Goal: Task Accomplishment & Management: Complete application form

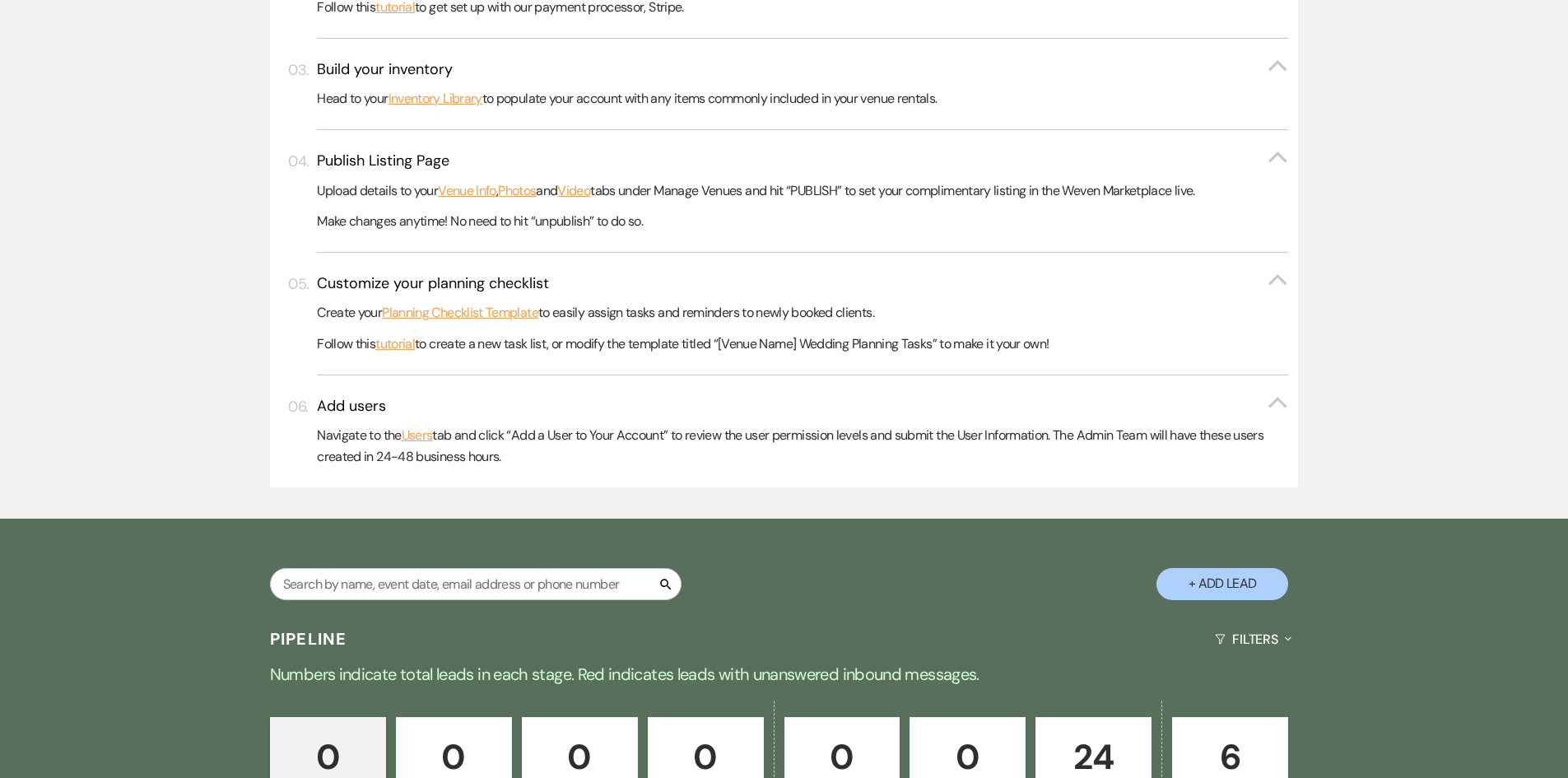
scroll to position [741, 0]
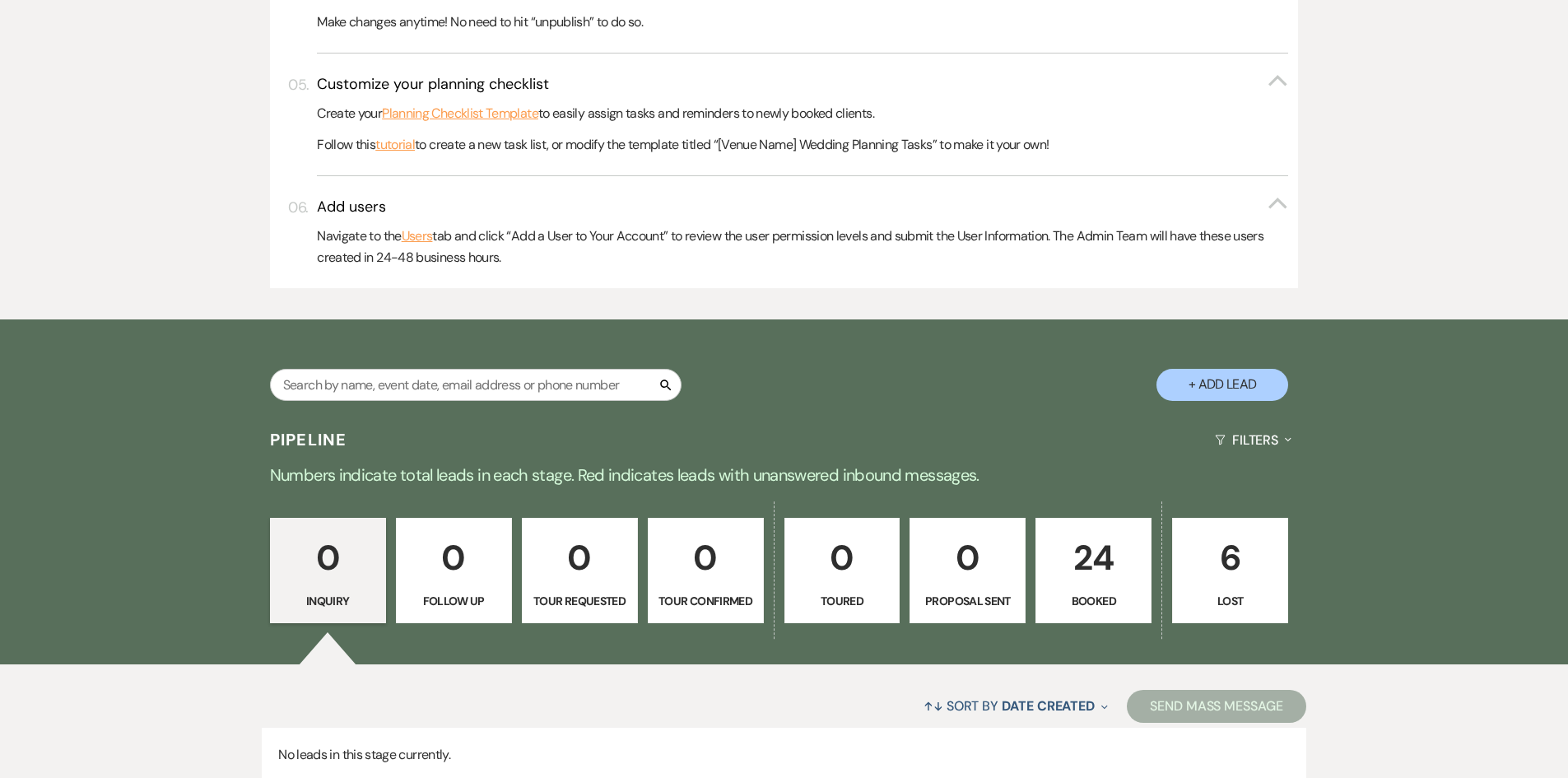
click at [1099, 578] on p "24" at bounding box center [1094, 558] width 95 height 55
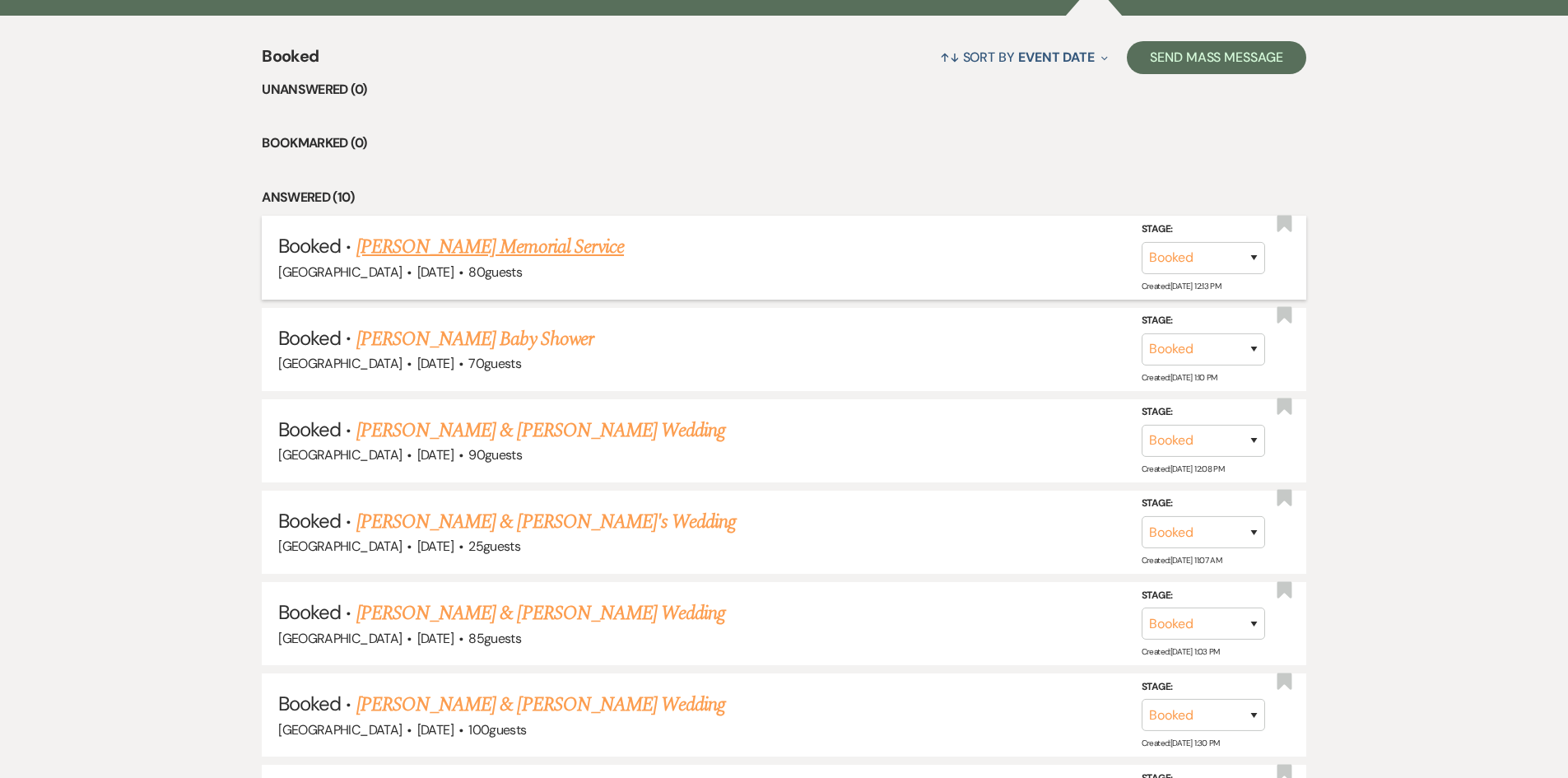
scroll to position [1399, 0]
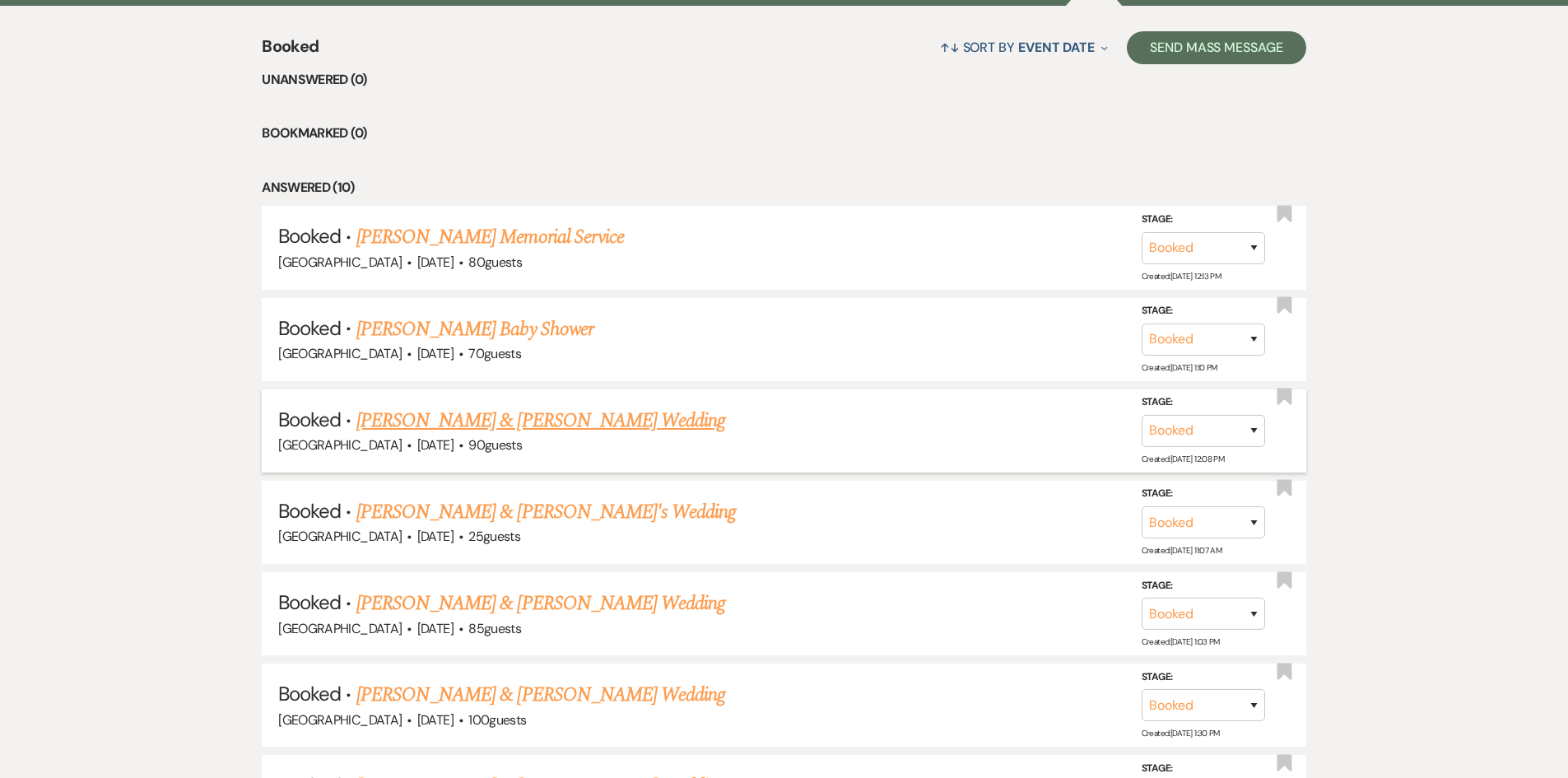
click at [516, 416] on link "[PERSON_NAME] & [PERSON_NAME] Wedding" at bounding box center [540, 421] width 369 height 29
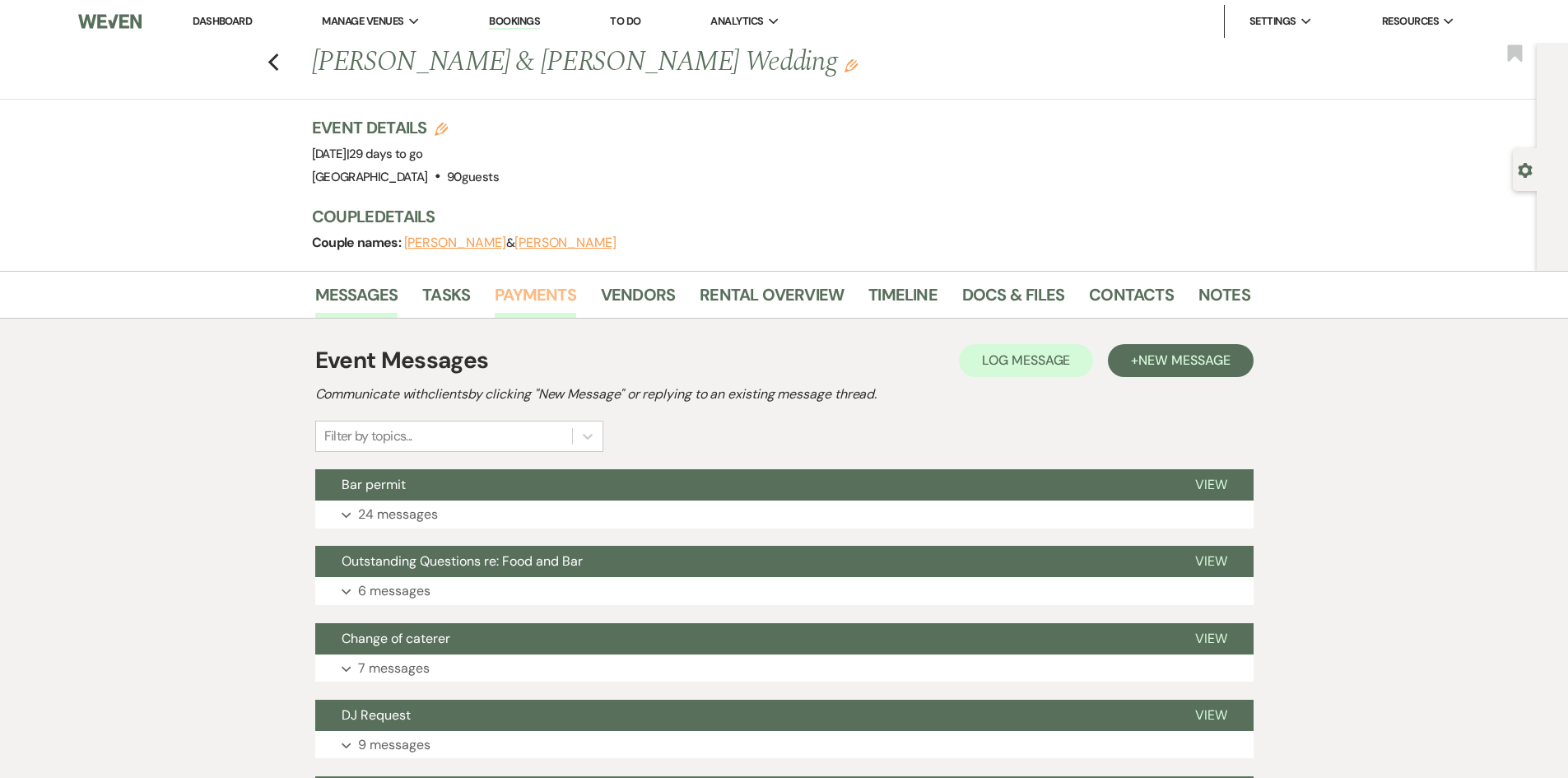
click at [546, 306] on link "Payments" at bounding box center [535, 299] width 82 height 36
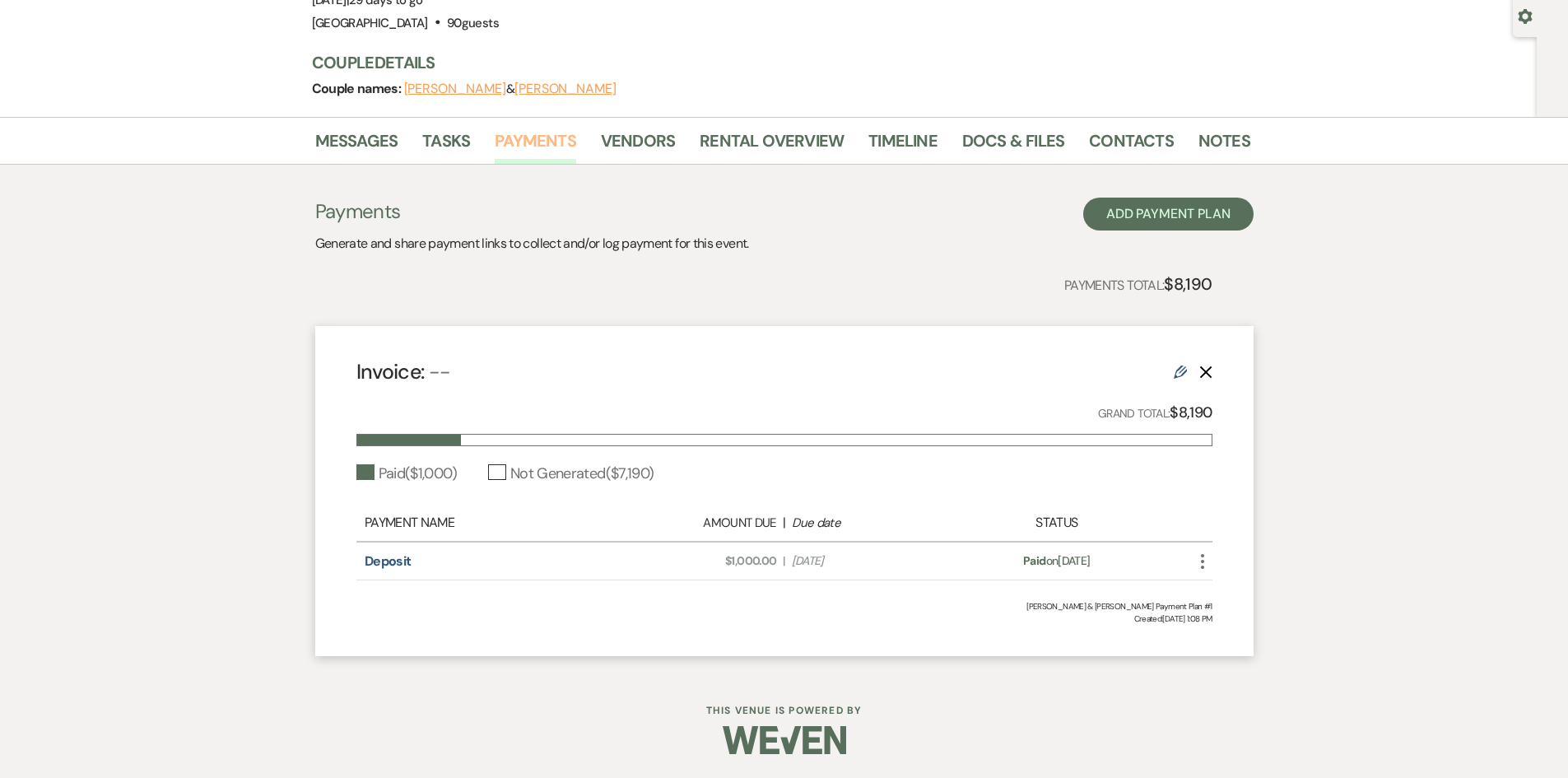
scroll to position [155, 0]
click at [1180, 374] on icon "Edit" at bounding box center [1180, 371] width 13 height 13
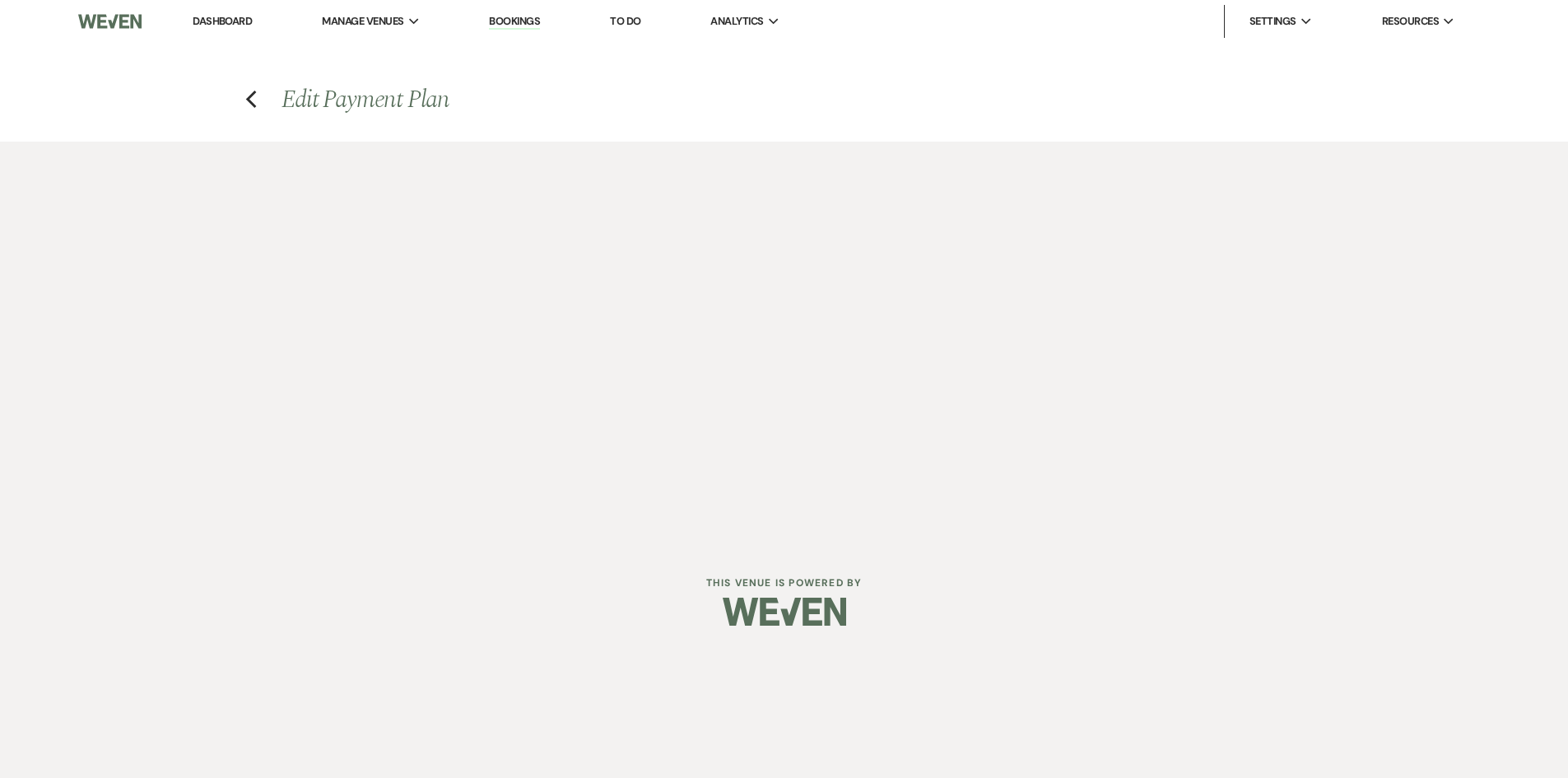
select select "1"
select select "true"
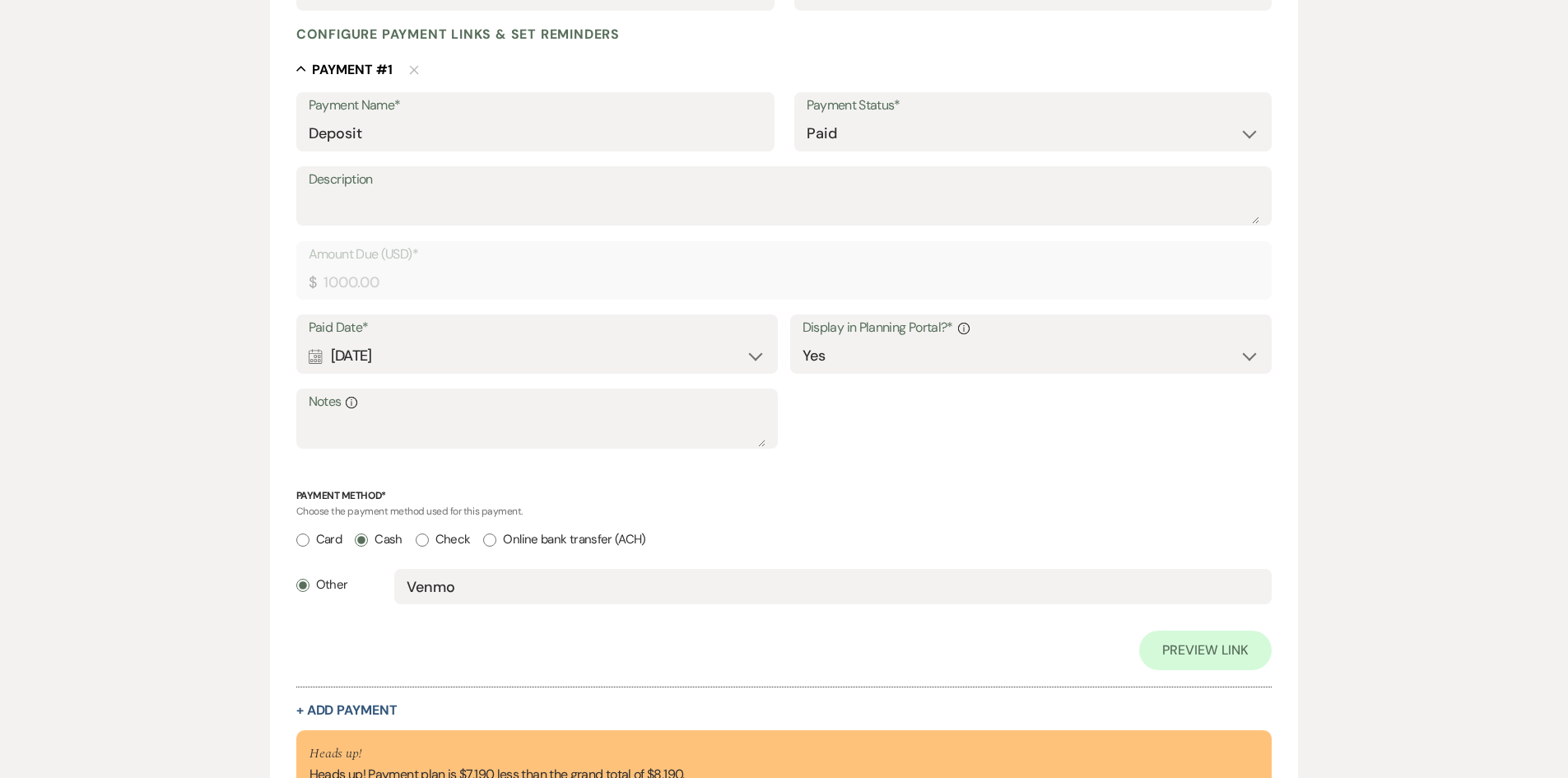
scroll to position [577, 0]
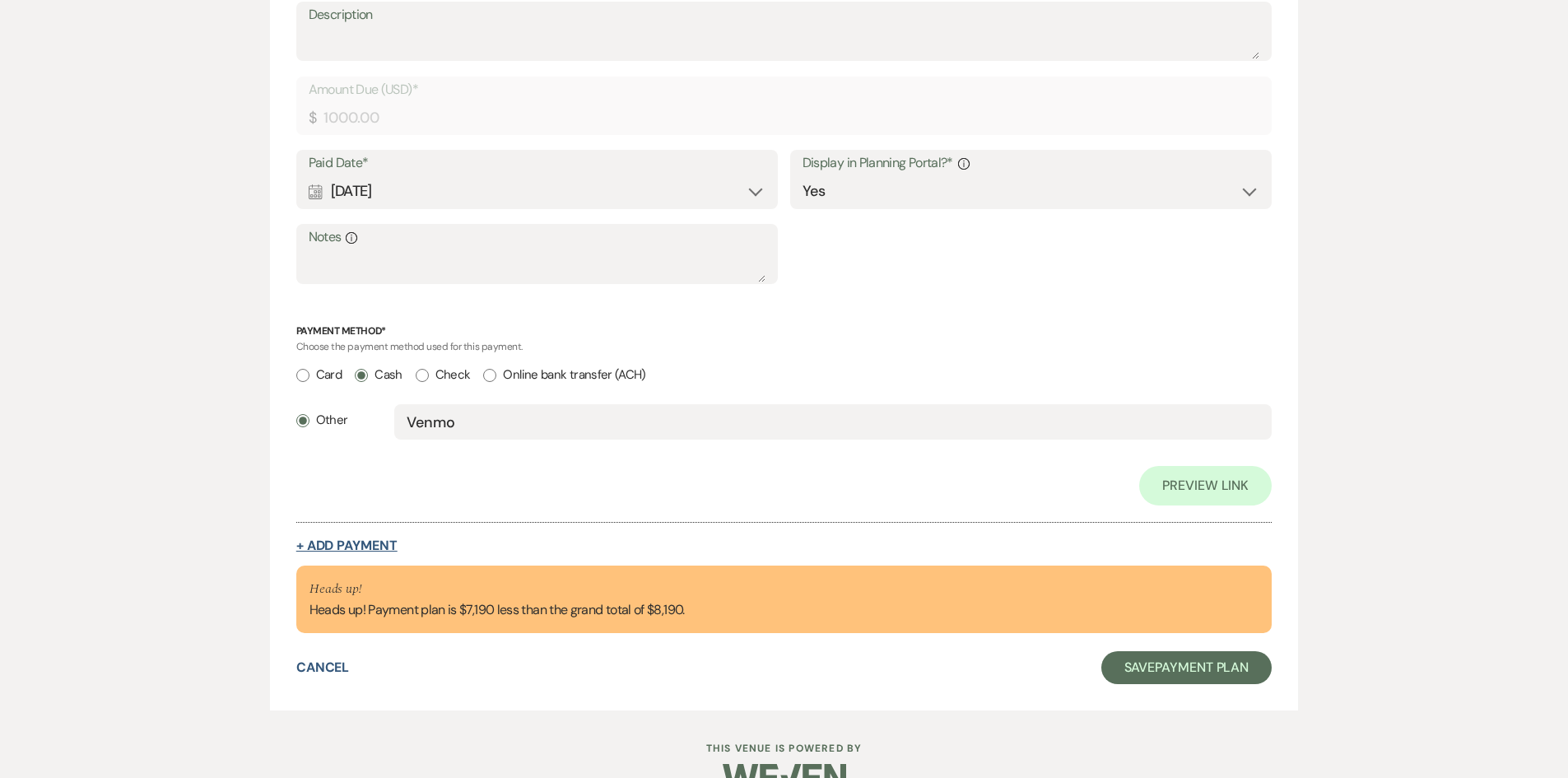
click at [370, 543] on button "+ Add Payment" at bounding box center [347, 546] width 102 height 13
select select "2"
select select "flat"
select select "true"
select select "client"
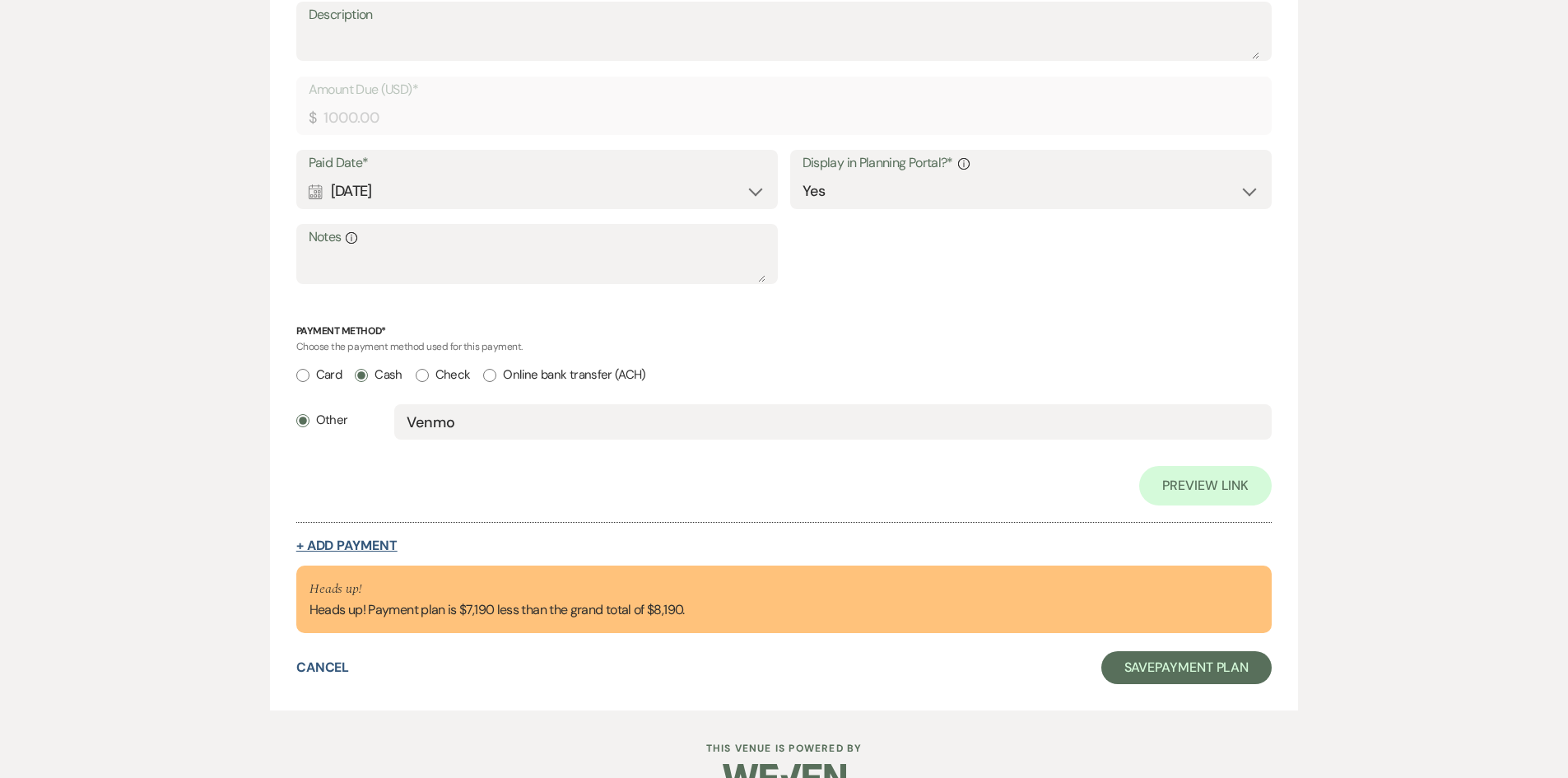
select select "weeks"
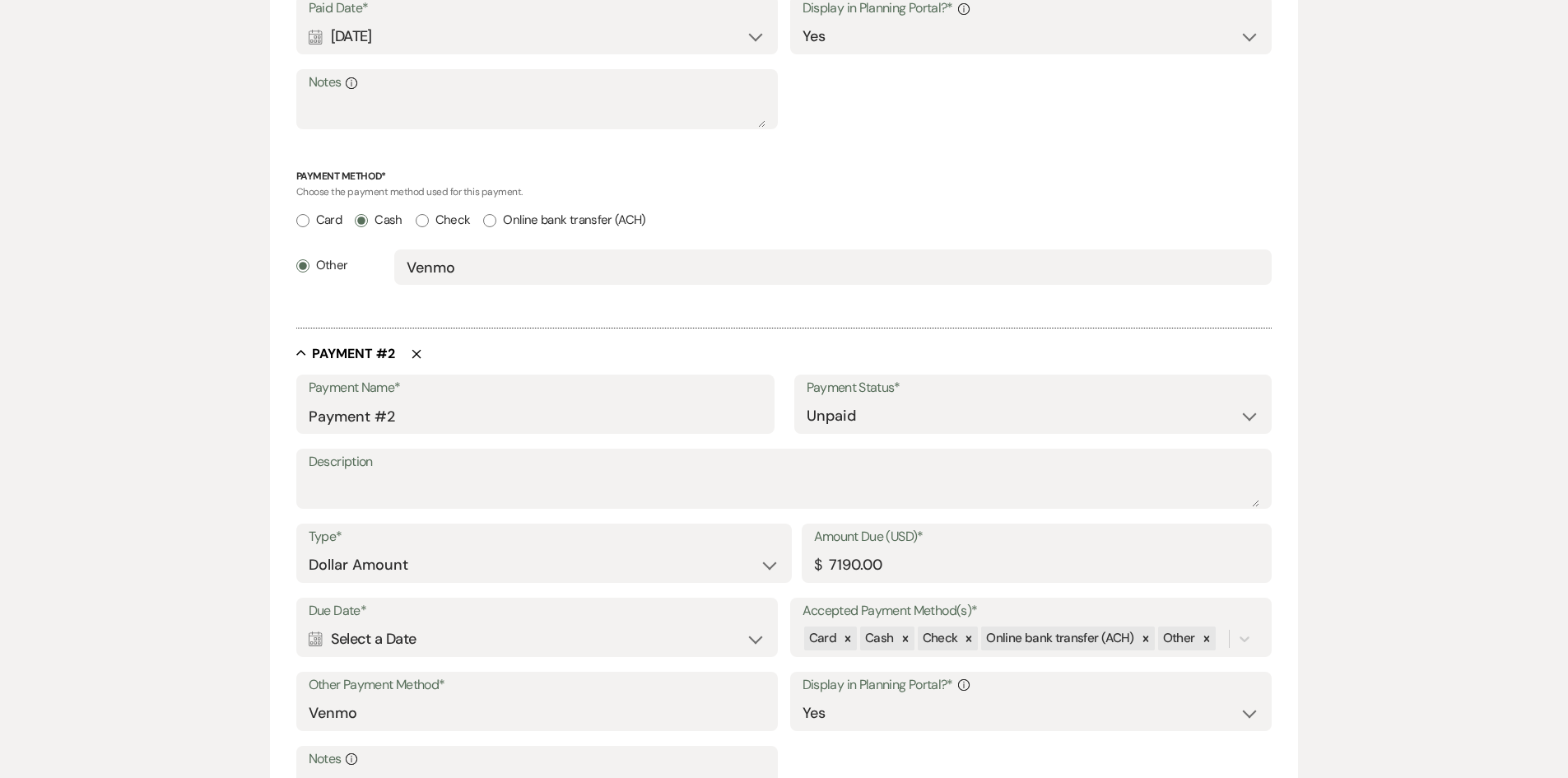
scroll to position [738, 0]
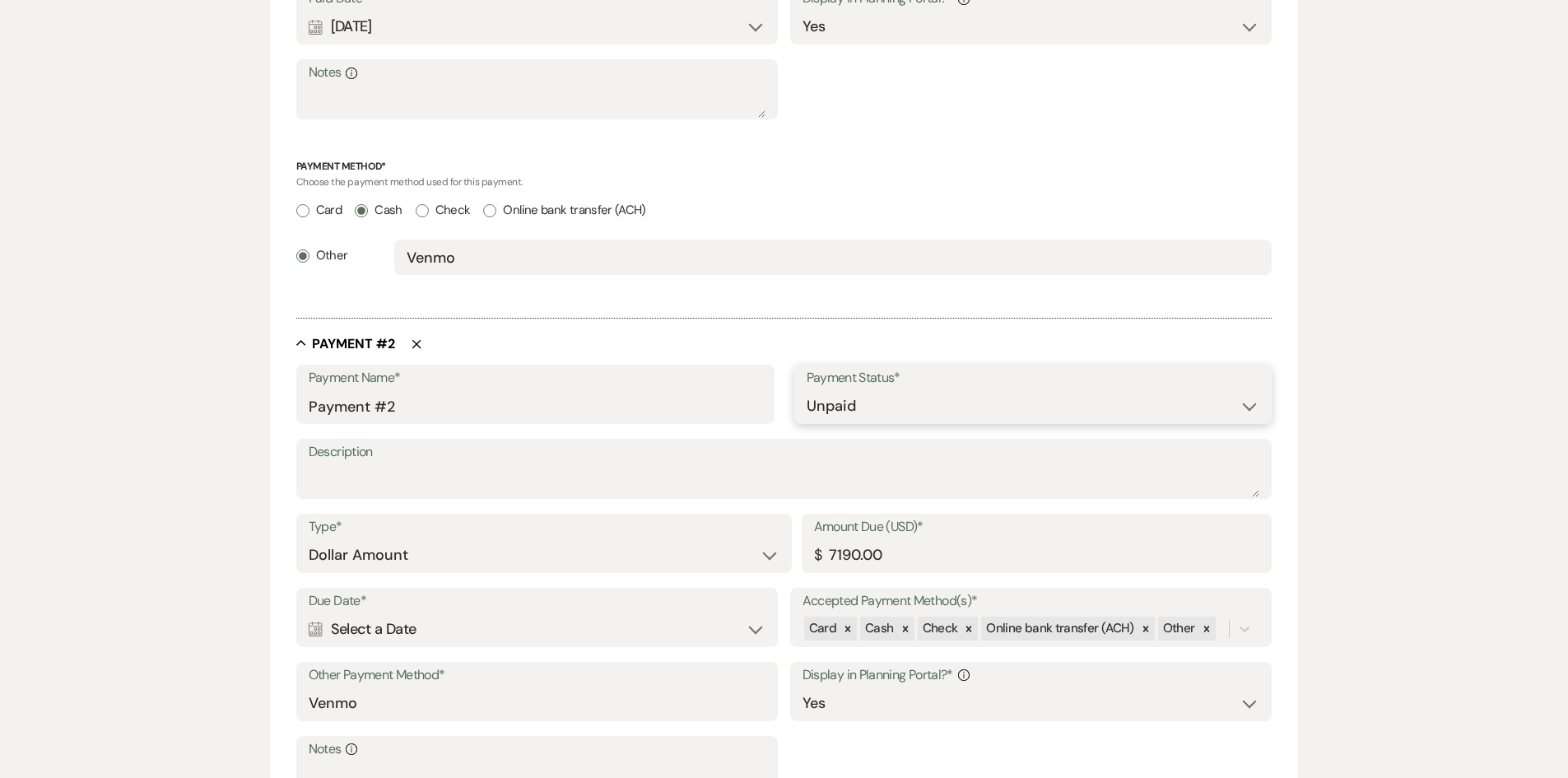
click at [897, 398] on select "Paid Unpaid" at bounding box center [1034, 405] width 454 height 32
click at [735, 450] on label "Description" at bounding box center [785, 453] width 952 height 24
click at [735, 465] on textarea "Description" at bounding box center [785, 481] width 952 height 33
drag, startPoint x: 928, startPoint y: 559, endPoint x: 651, endPoint y: 555, distance: 277.0
click at [666, 555] on div "Type* Dollar Amount Percentage of Grand Total Amount Due (USD)* $ 7190.00" at bounding box center [784, 551] width 977 height 74
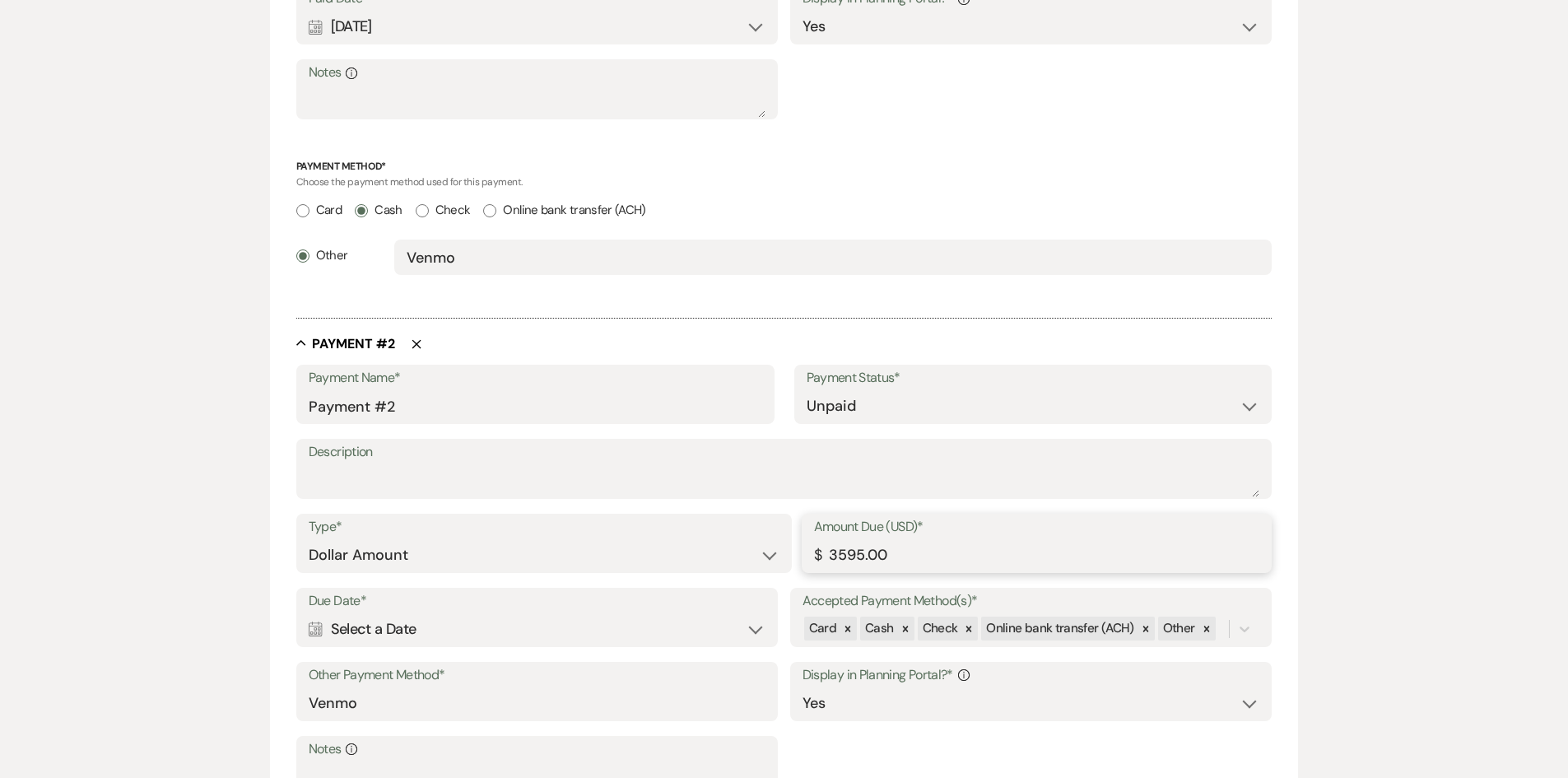
type input "3595.00"
click at [861, 392] on select "Paid Unpaid" at bounding box center [1034, 405] width 454 height 32
select select "1"
click at [807, 390] on select "Paid Unpaid" at bounding box center [1034, 405] width 454 height 32
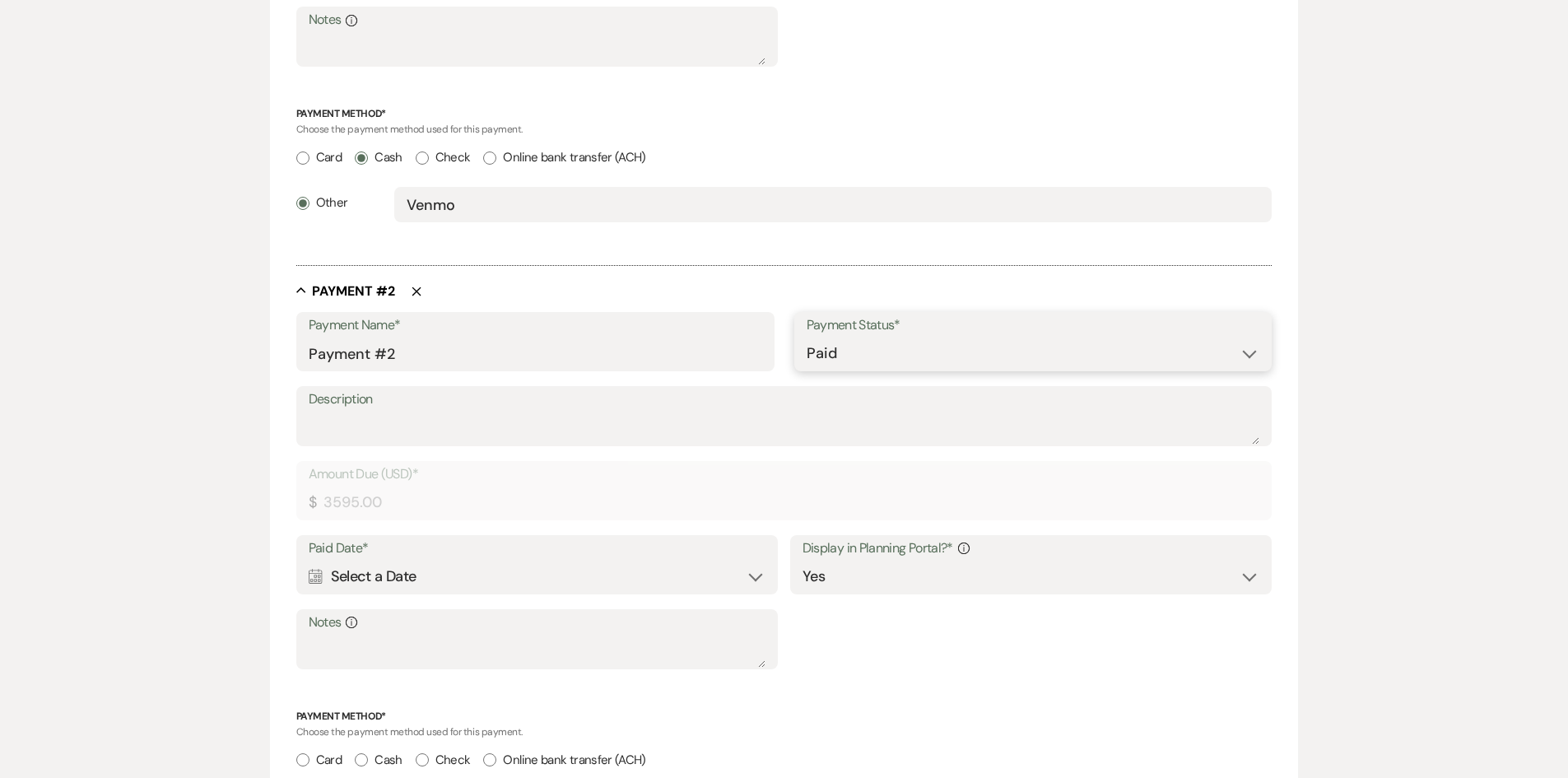
scroll to position [820, 0]
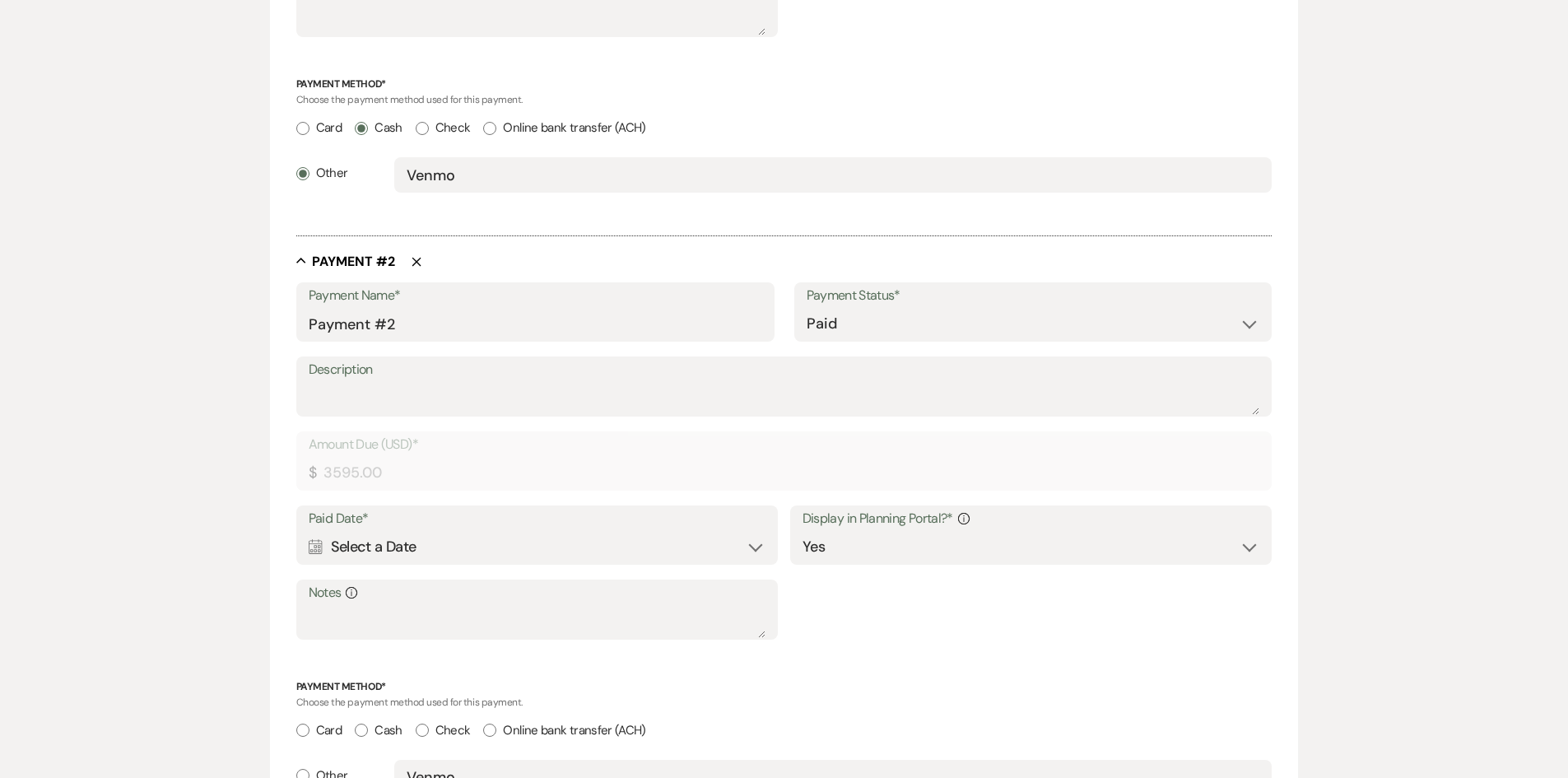
click at [729, 548] on div "Calendar Select a Date Expand" at bounding box center [538, 546] width 458 height 32
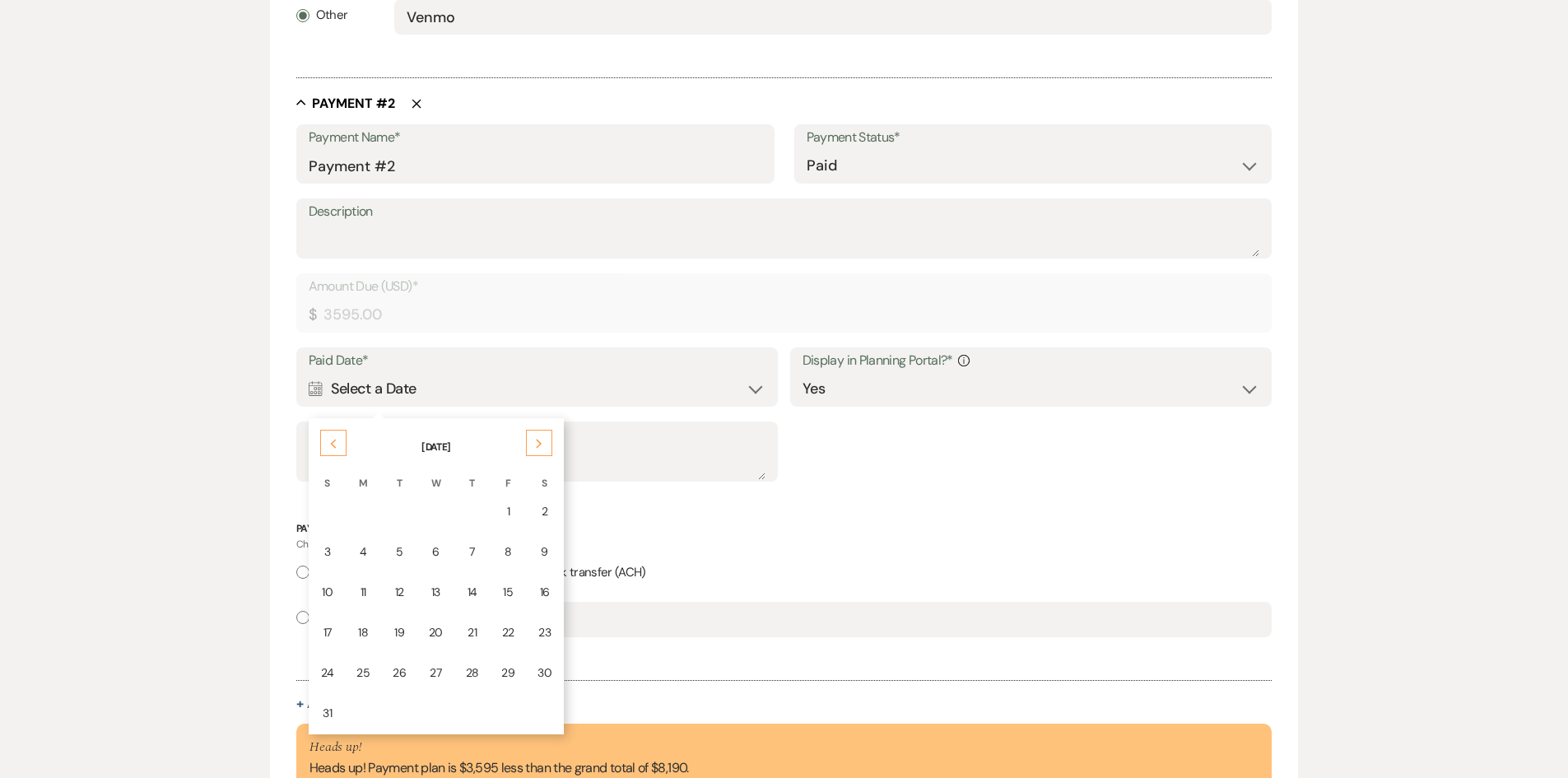
scroll to position [985, 0]
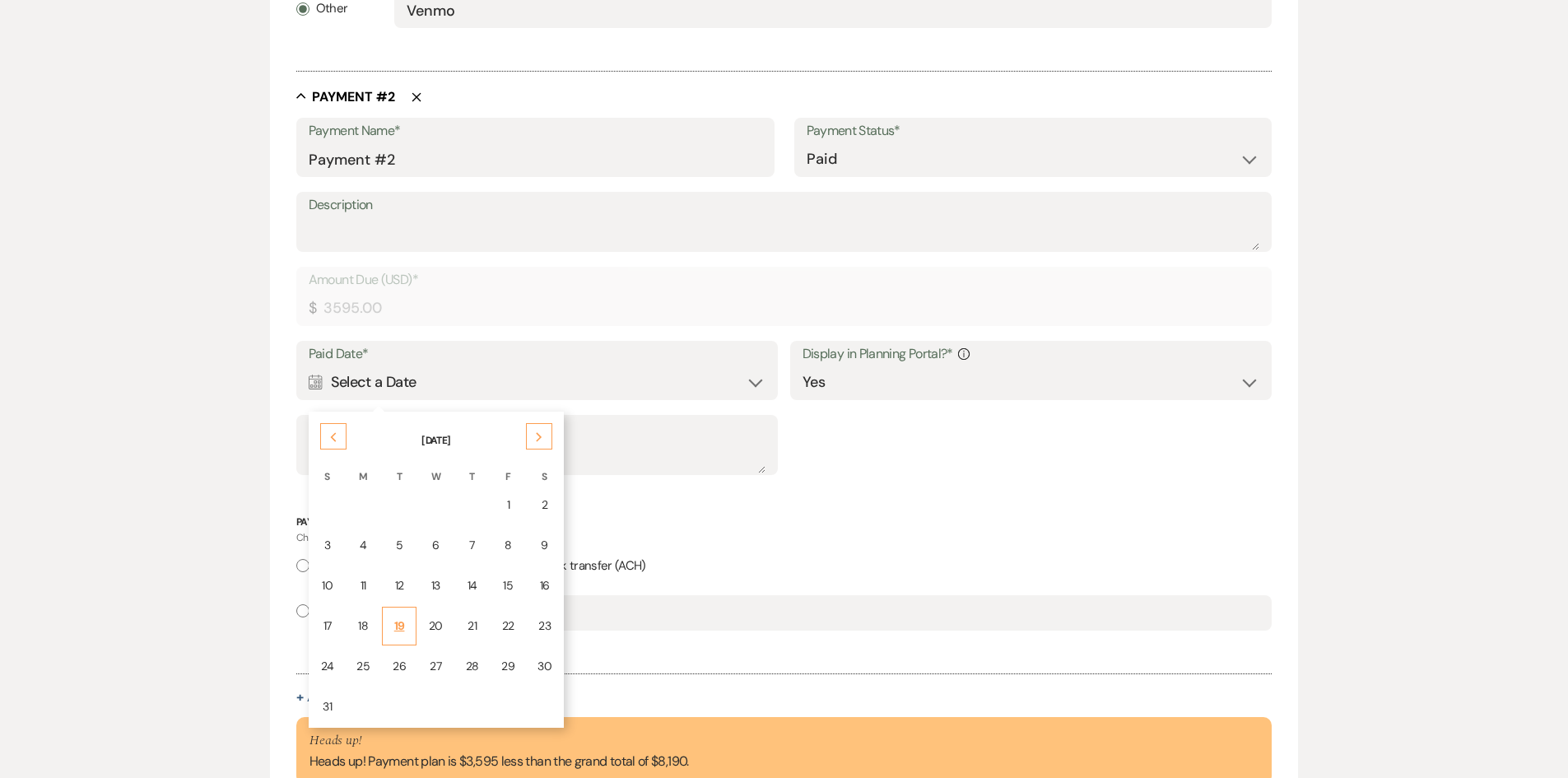
click at [411, 629] on td "19" at bounding box center [399, 626] width 34 height 39
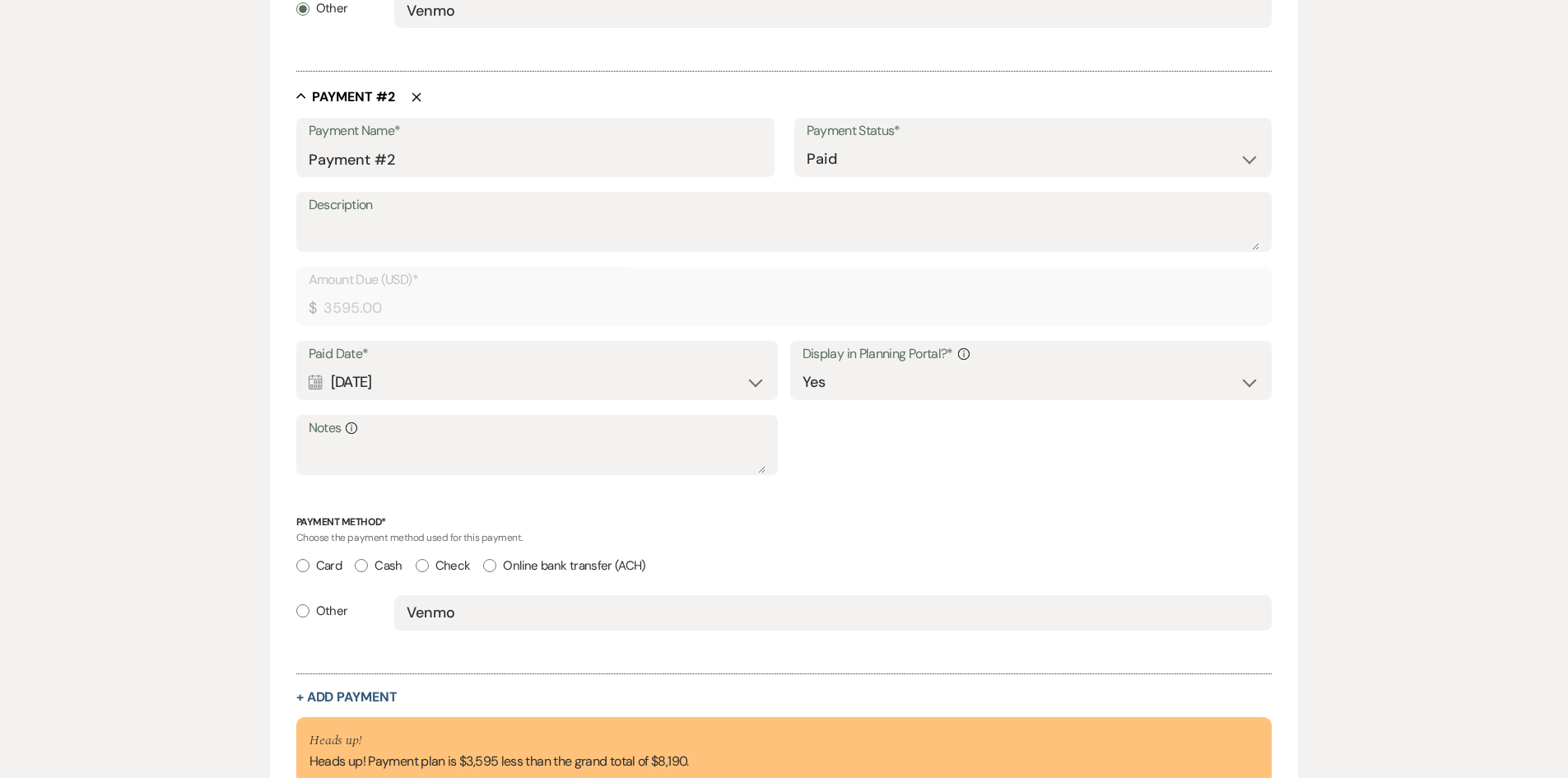
click at [419, 565] on input "Check" at bounding box center [422, 565] width 13 height 13
radio input "true"
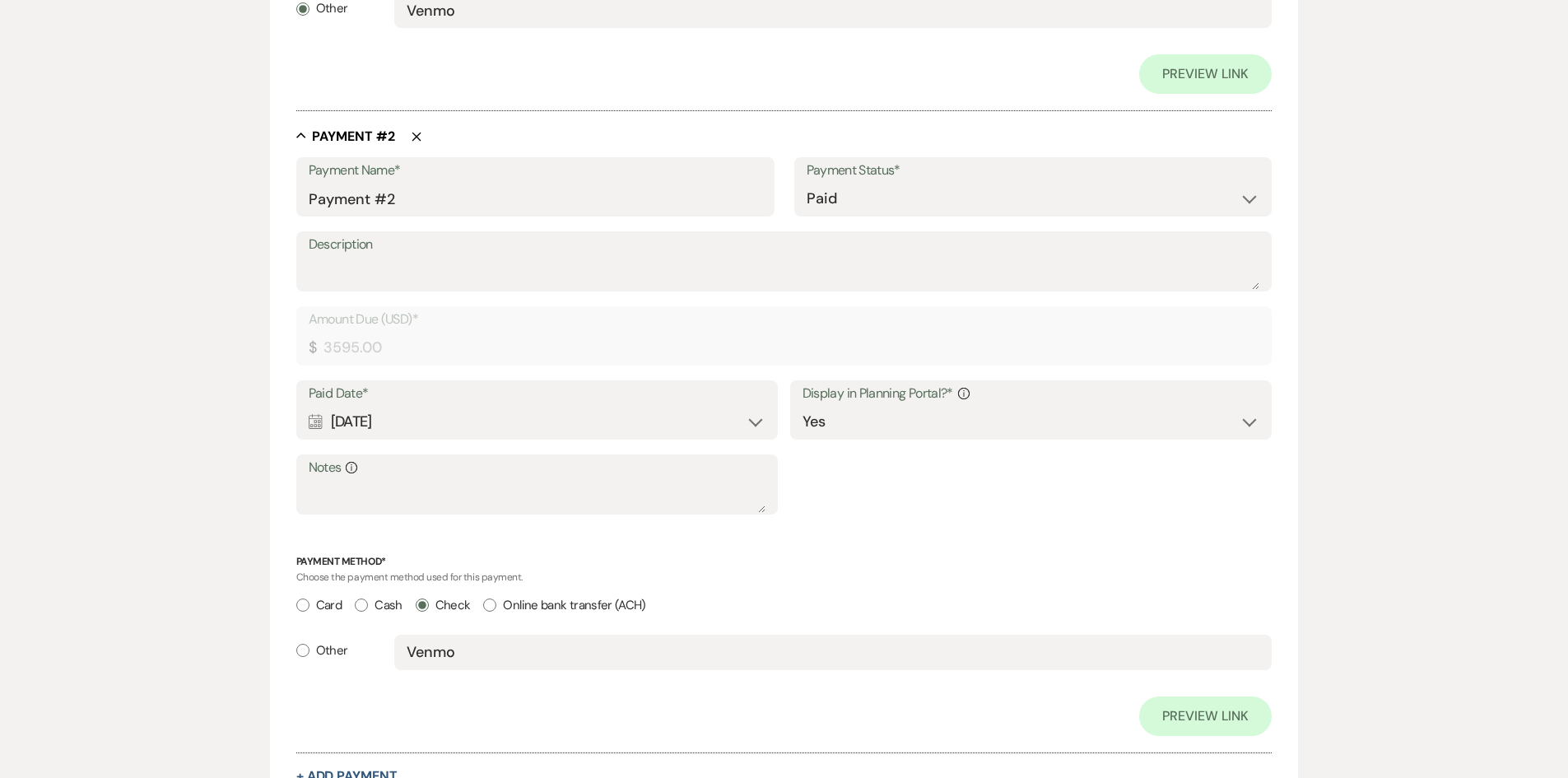
scroll to position [1067, 0]
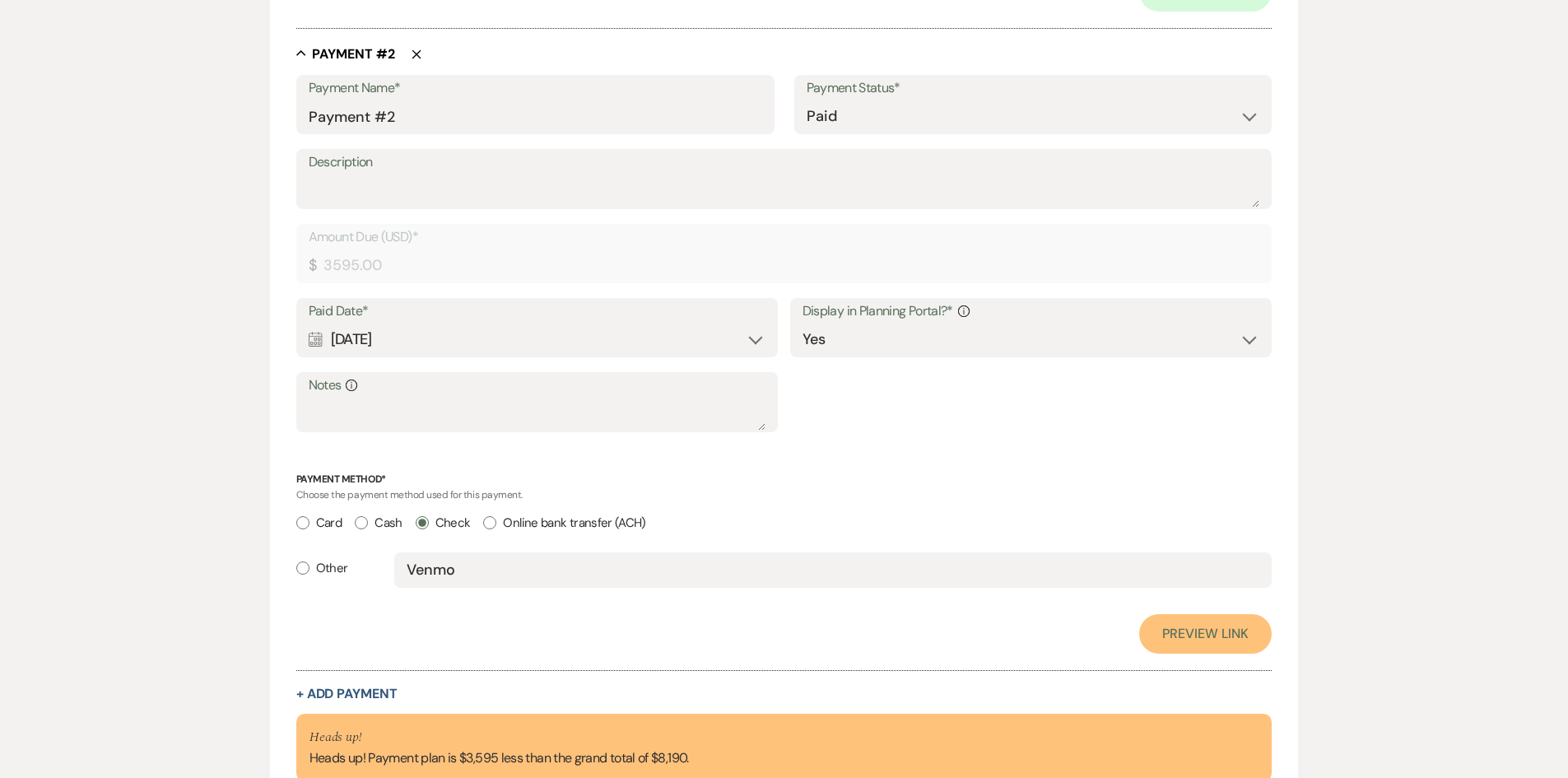
click at [1194, 633] on link "Preview Link" at bounding box center [1206, 634] width 133 height 40
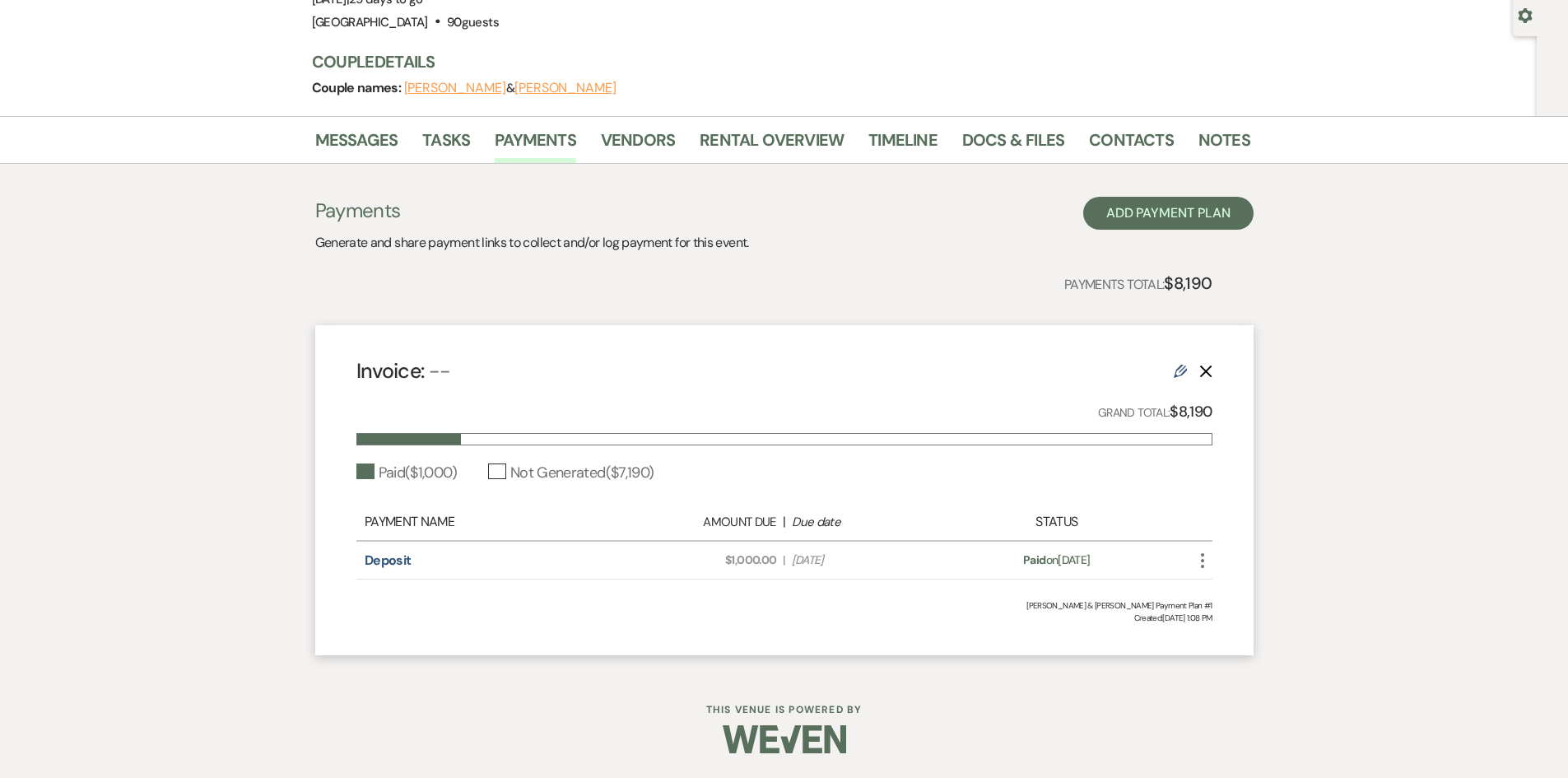
click at [1184, 367] on use at bounding box center [1180, 371] width 13 height 13
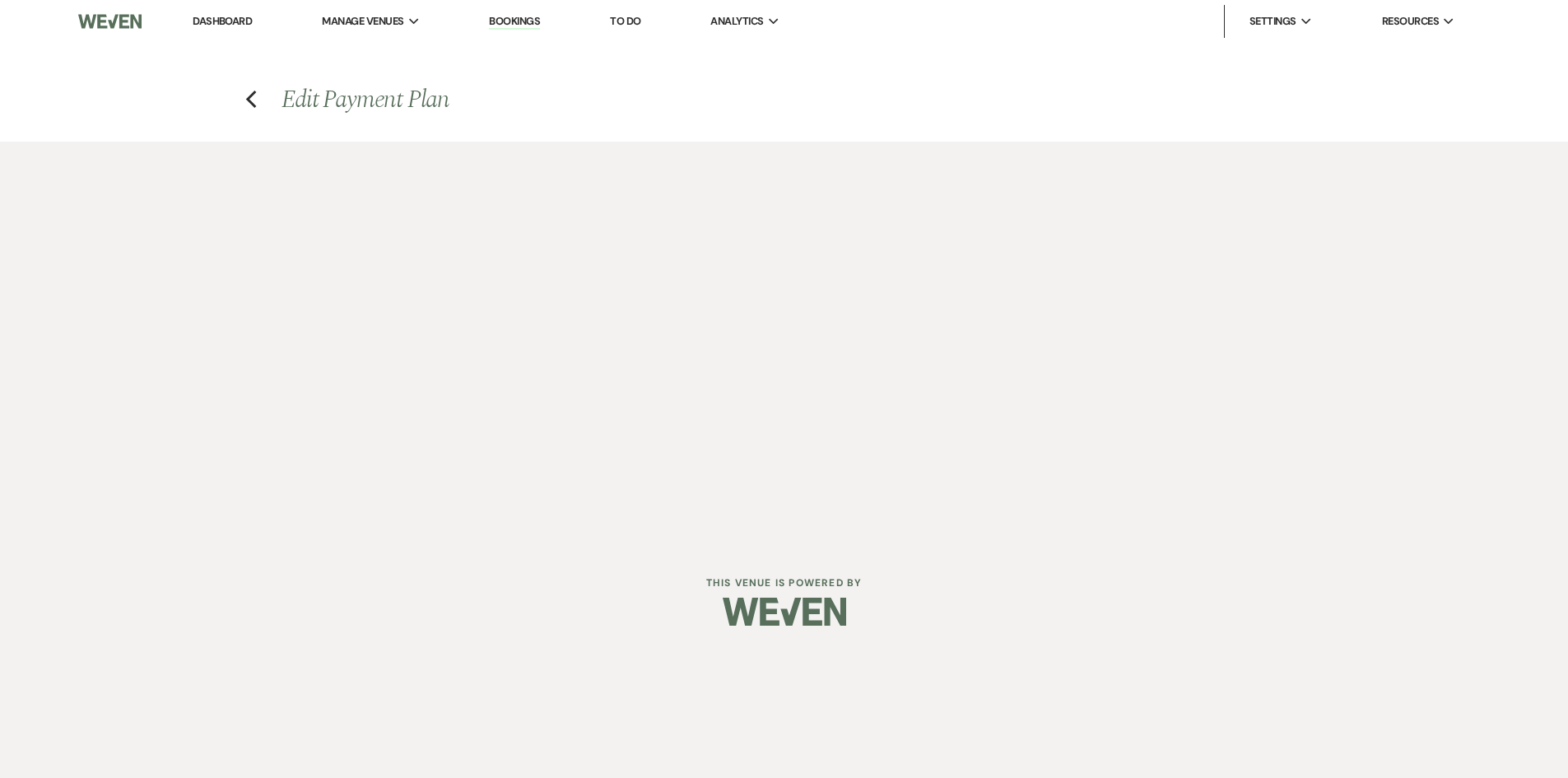
select select "1"
select select "true"
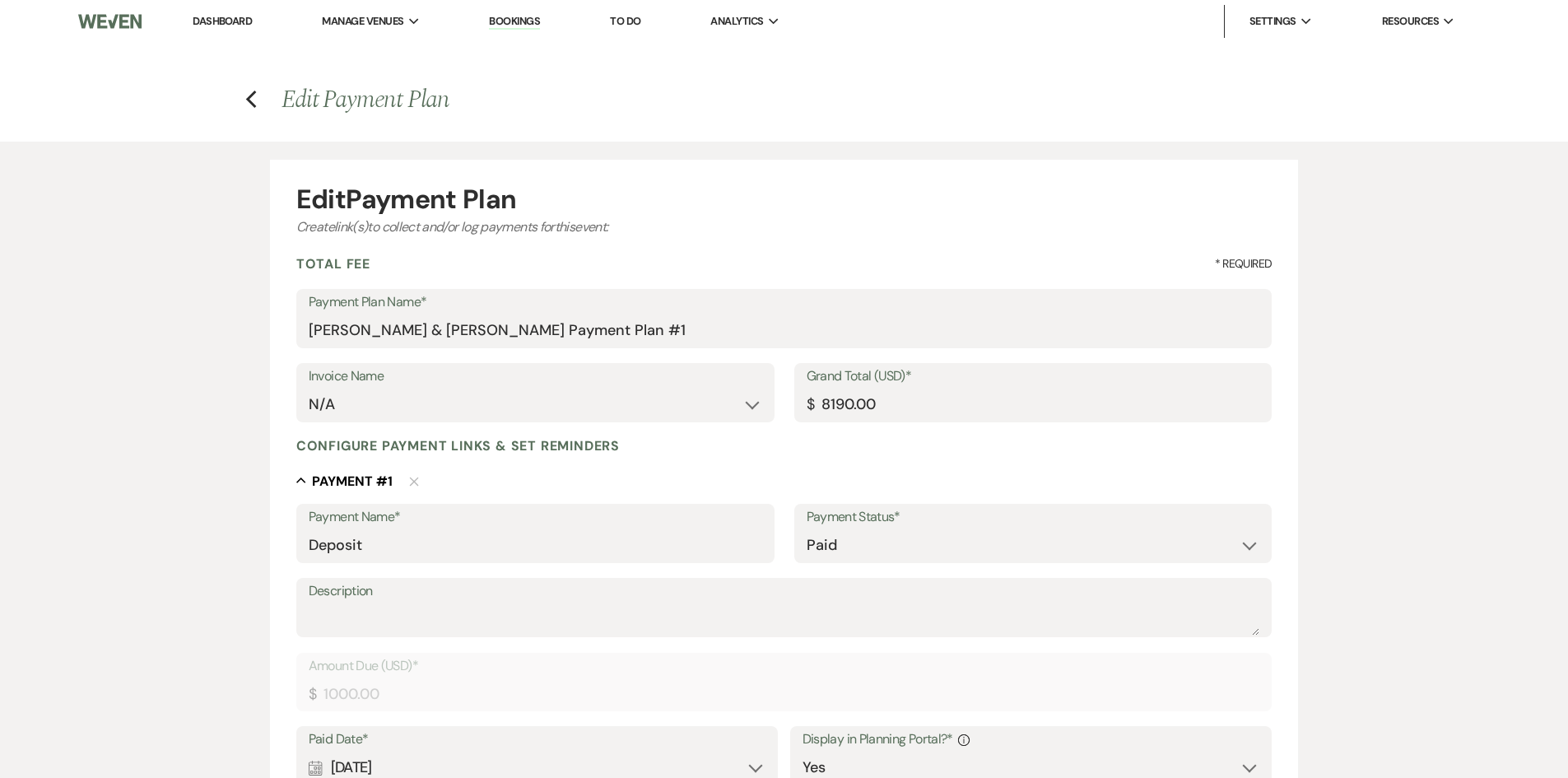
click at [258, 102] on h4 "Previous Edit Payment Plan" at bounding box center [785, 100] width 1186 height 34
click at [254, 99] on icon "Previous" at bounding box center [251, 99] width 12 height 20
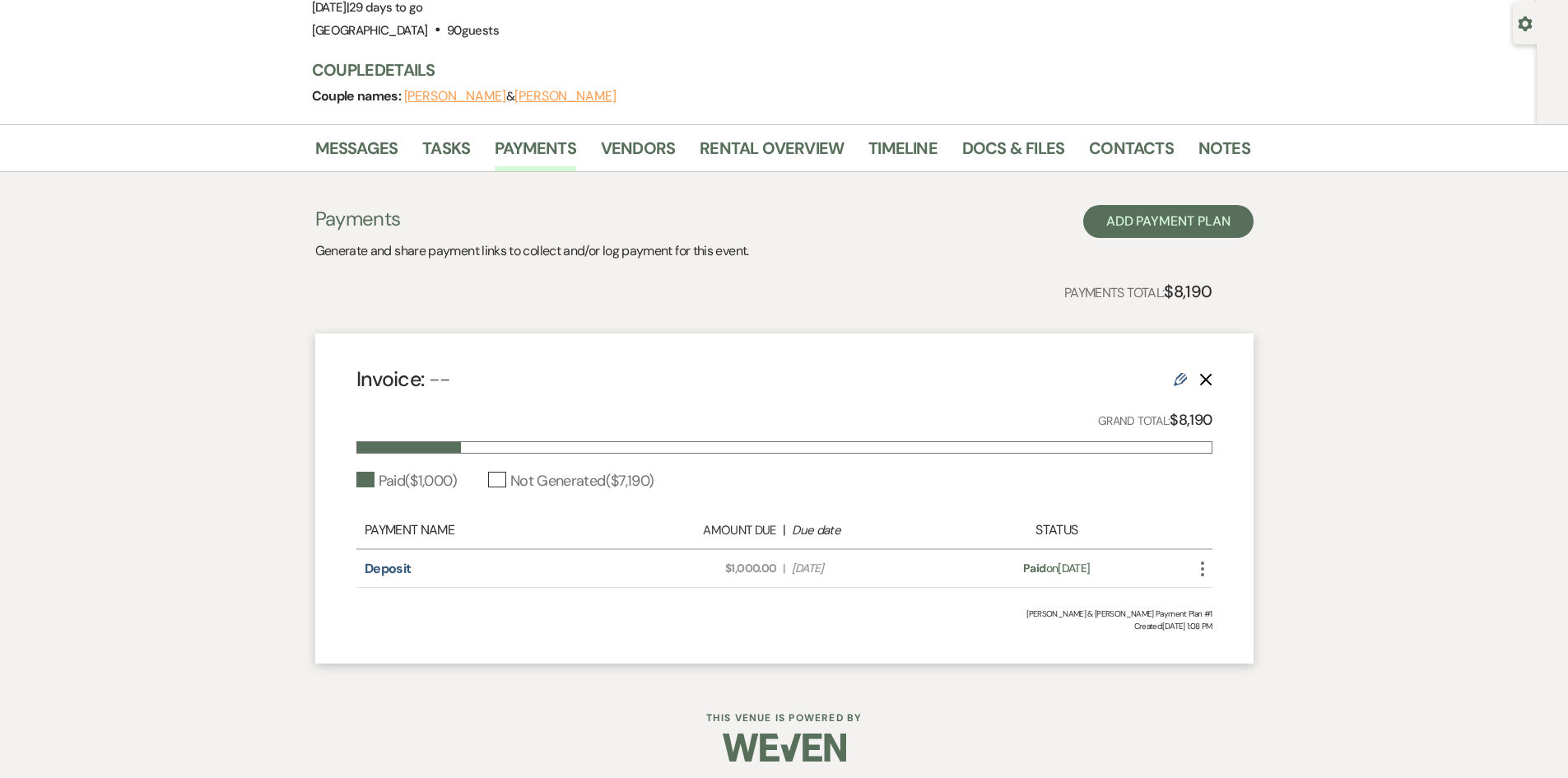
scroll to position [155, 0]
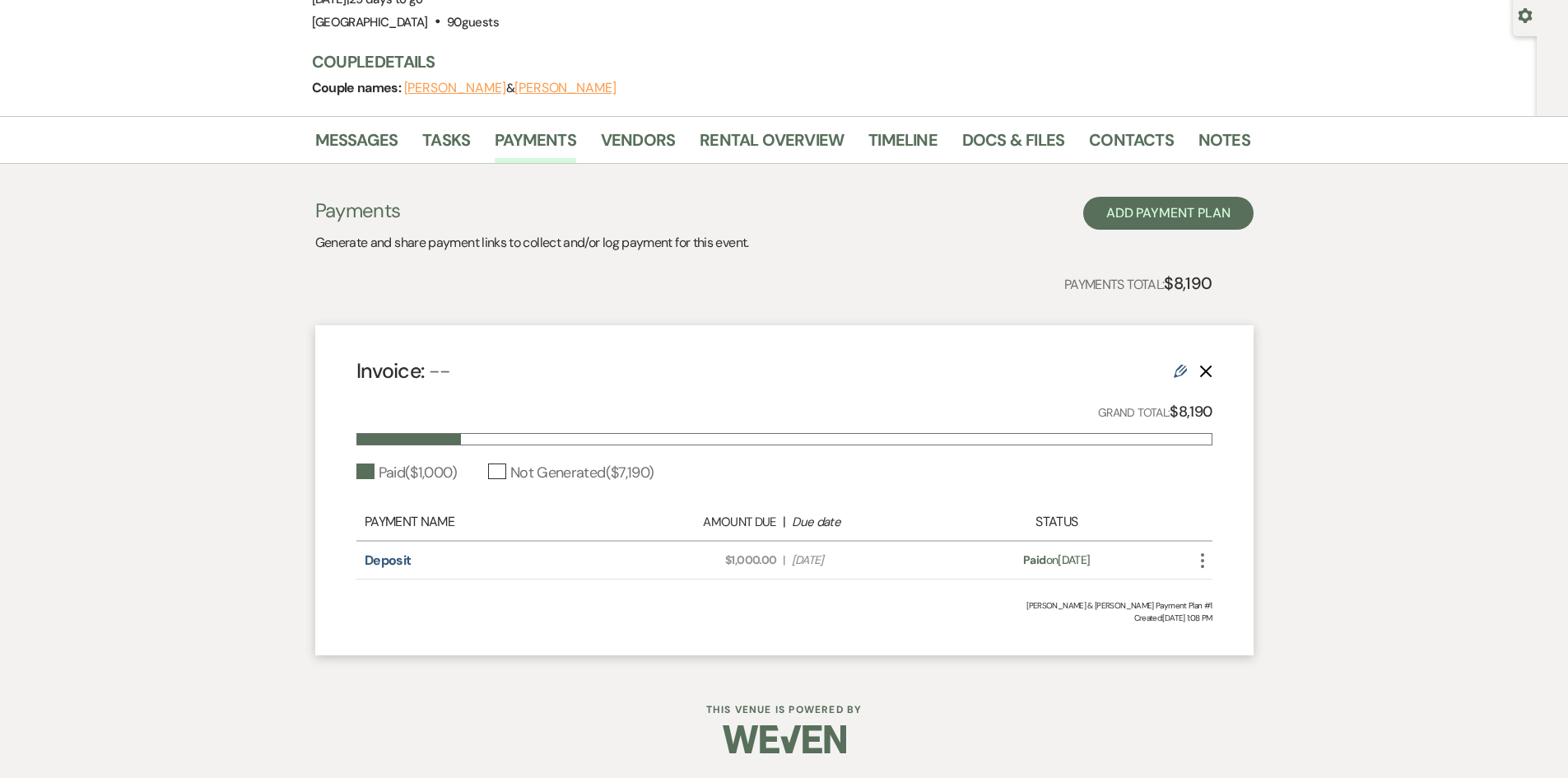
click at [614, 602] on div "[PERSON_NAME] & [PERSON_NAME] Payment Plan #1" at bounding box center [784, 605] width 856 height 12
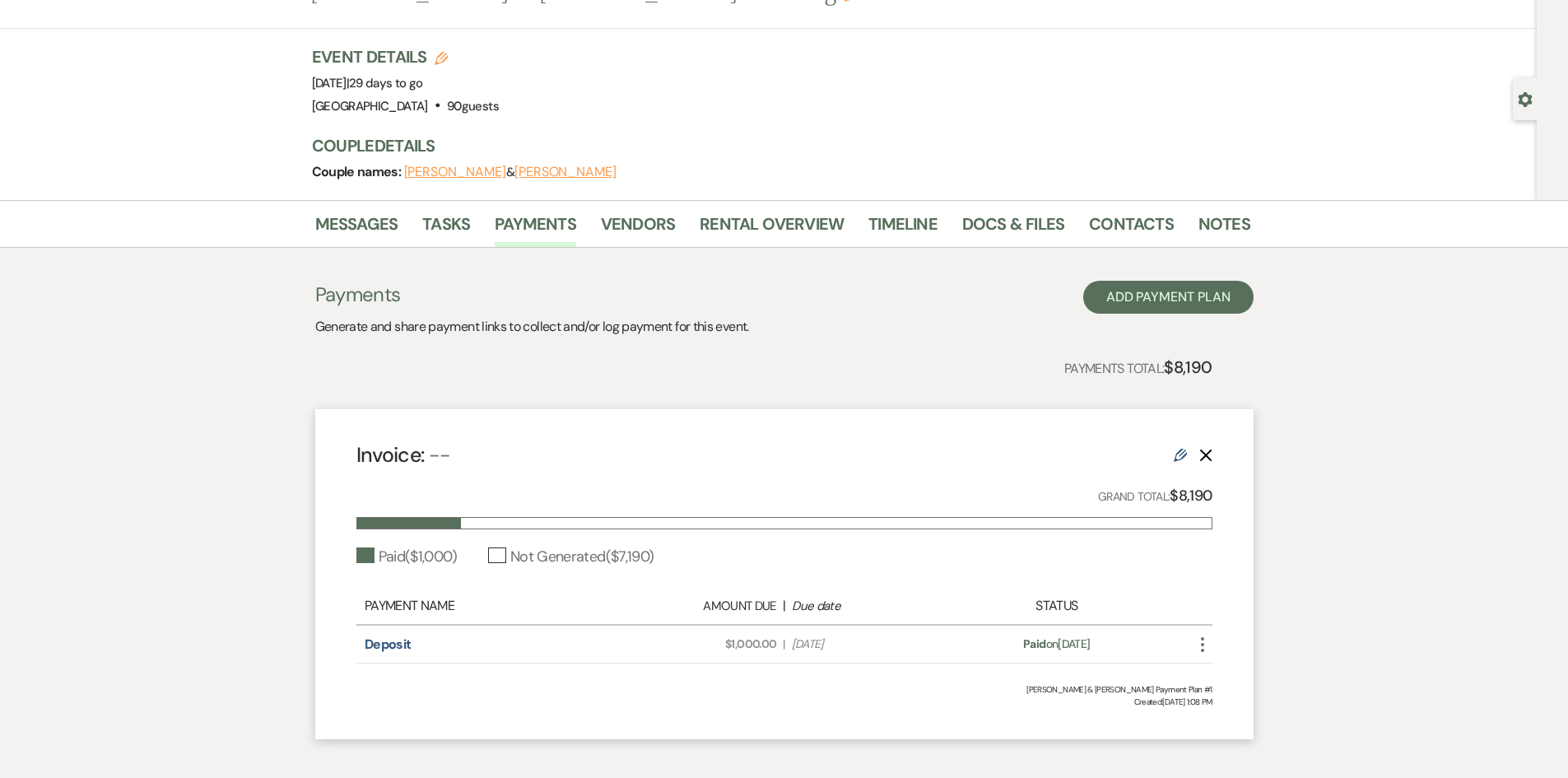
scroll to position [0, 0]
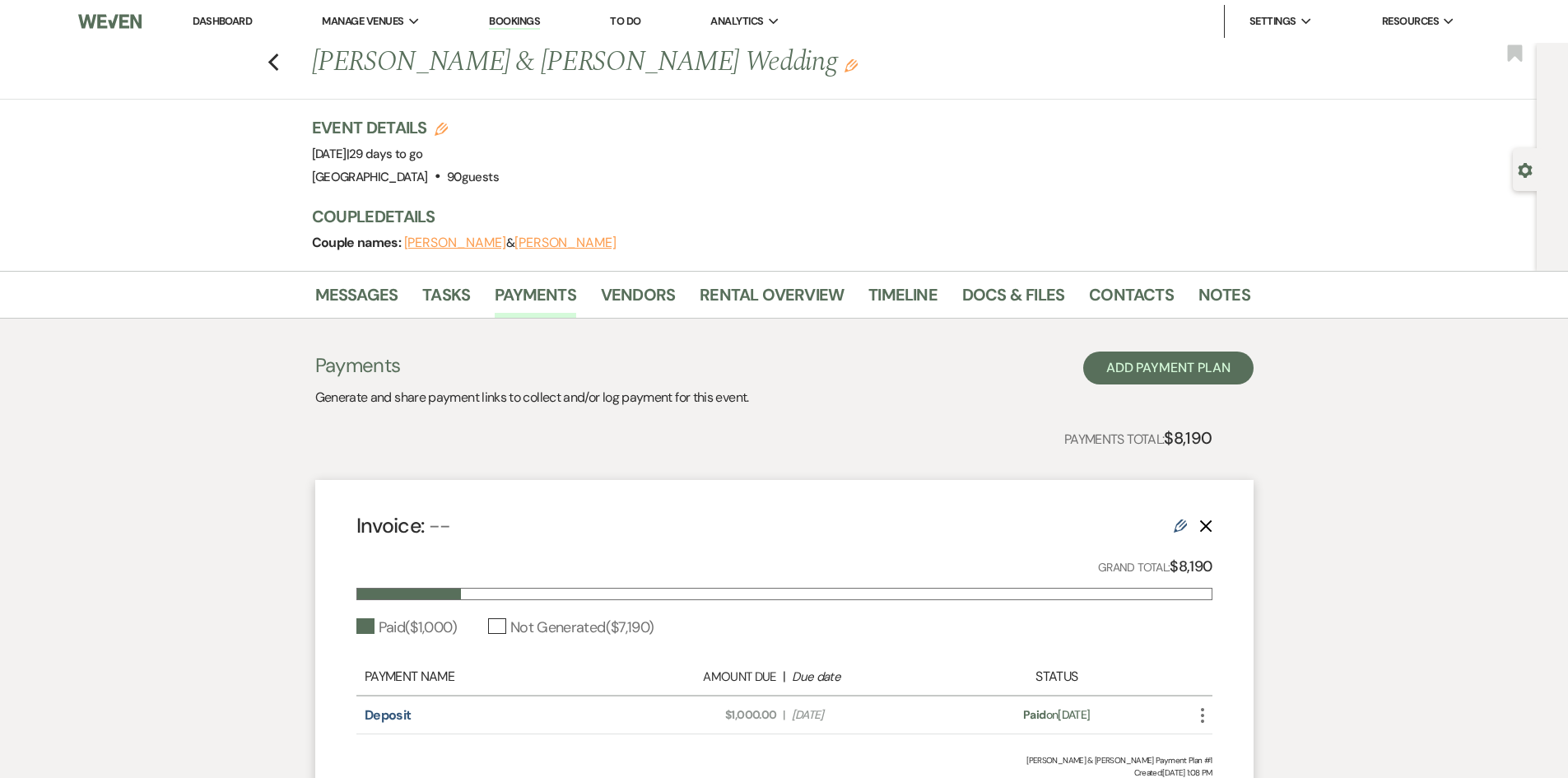
click at [225, 22] on link "Dashboard" at bounding box center [222, 21] width 59 height 14
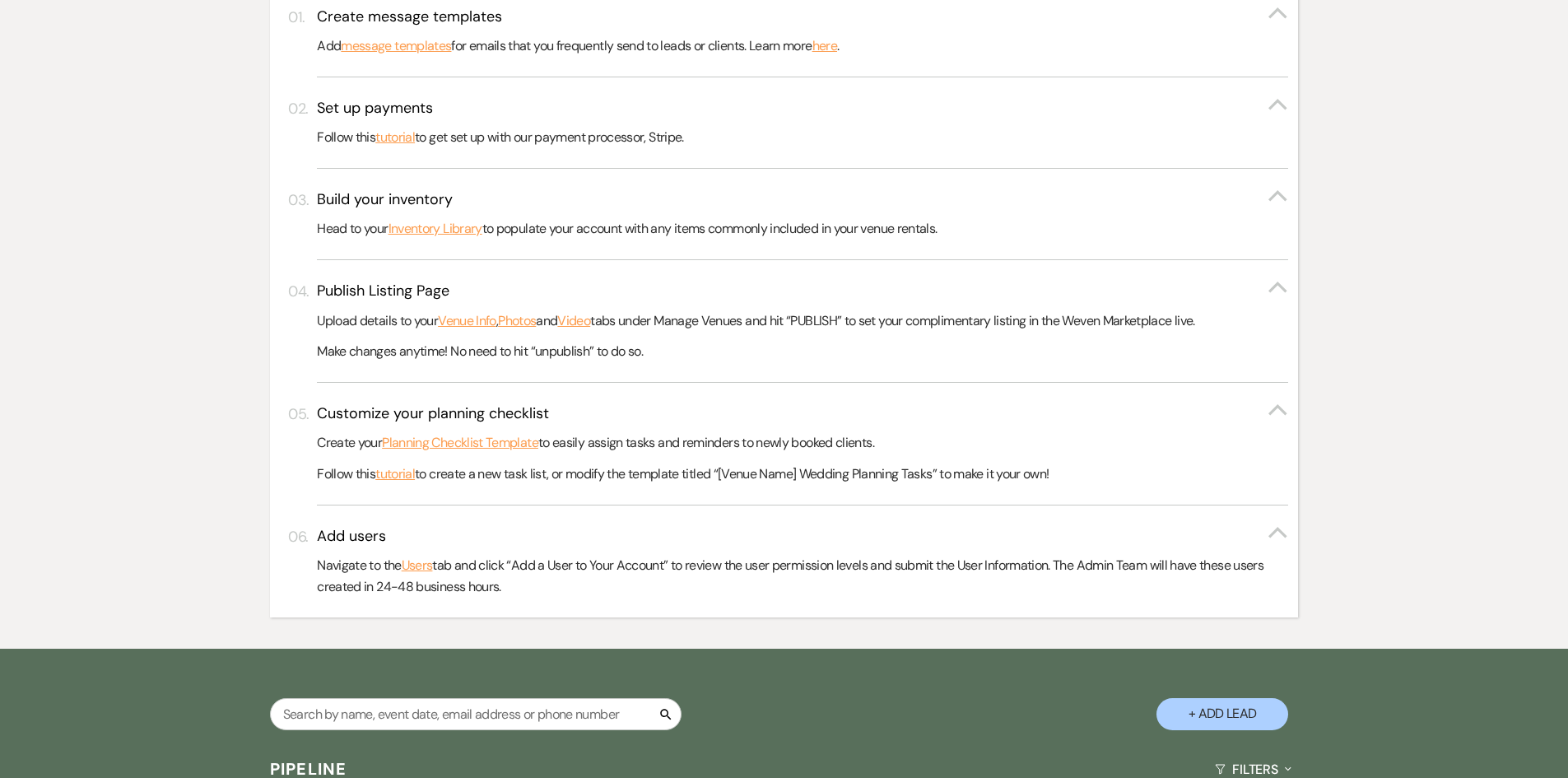
scroll to position [824, 0]
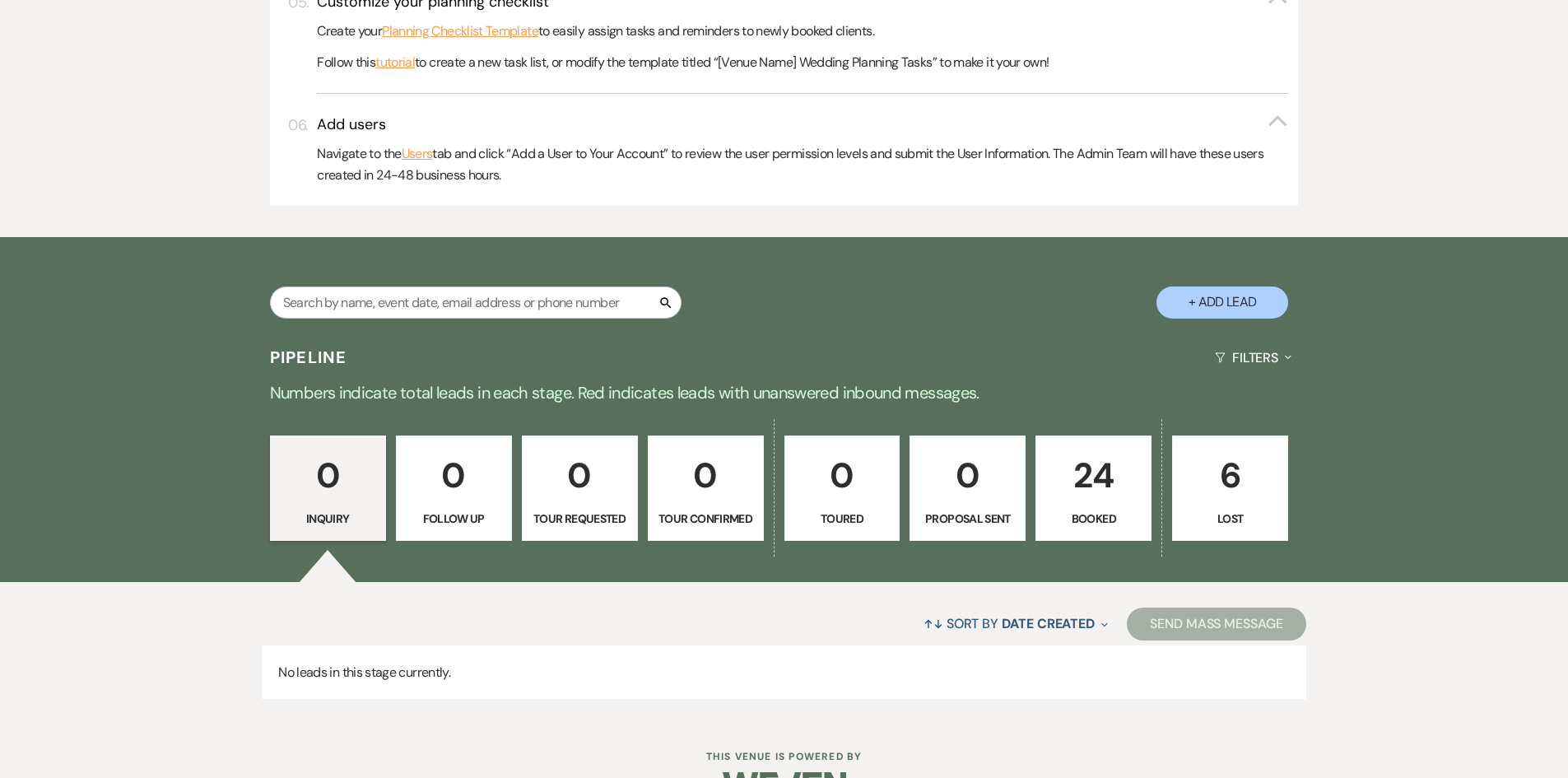
click at [1103, 502] on p "24" at bounding box center [1094, 475] width 95 height 55
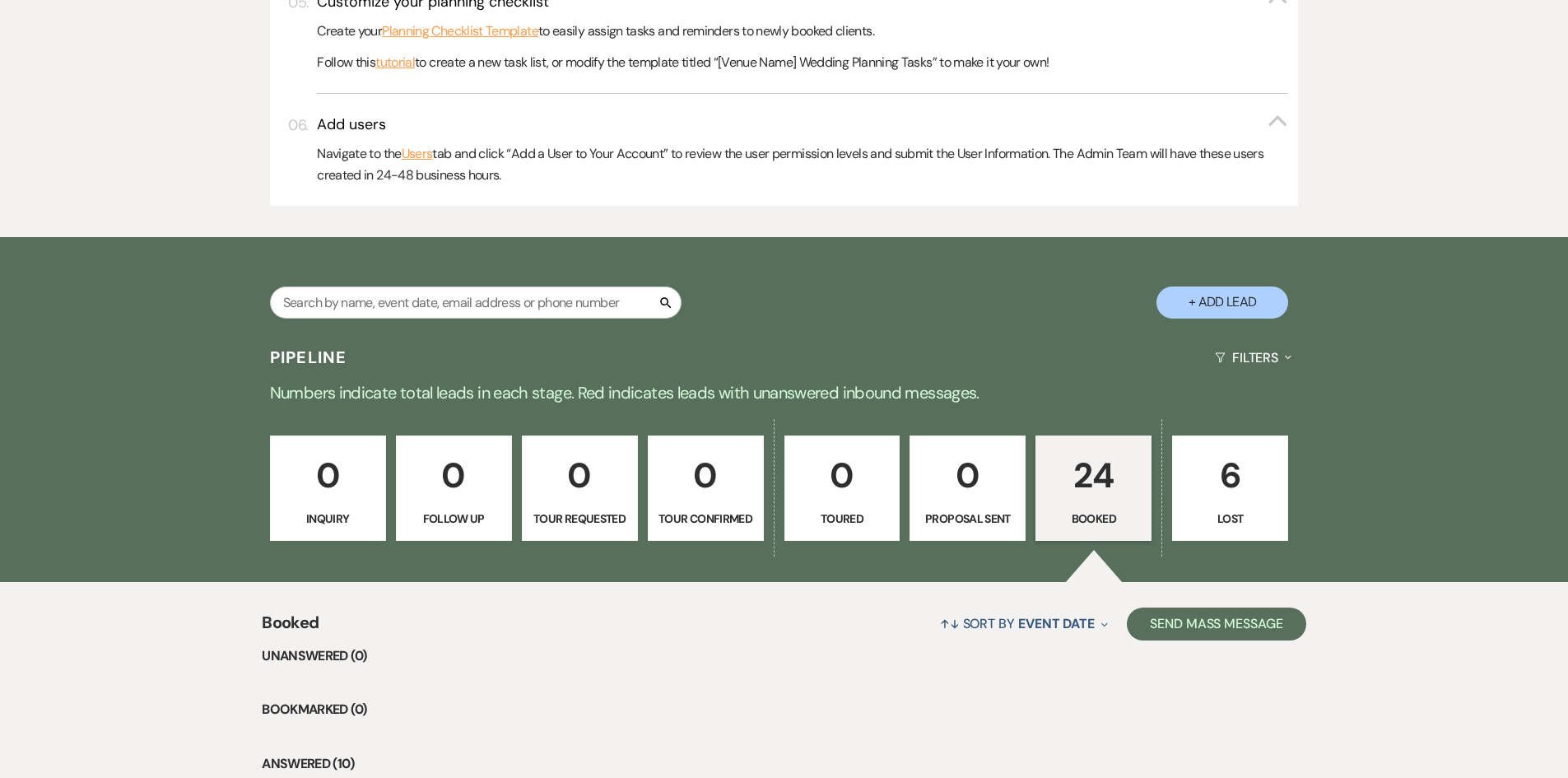
scroll to position [1318, 0]
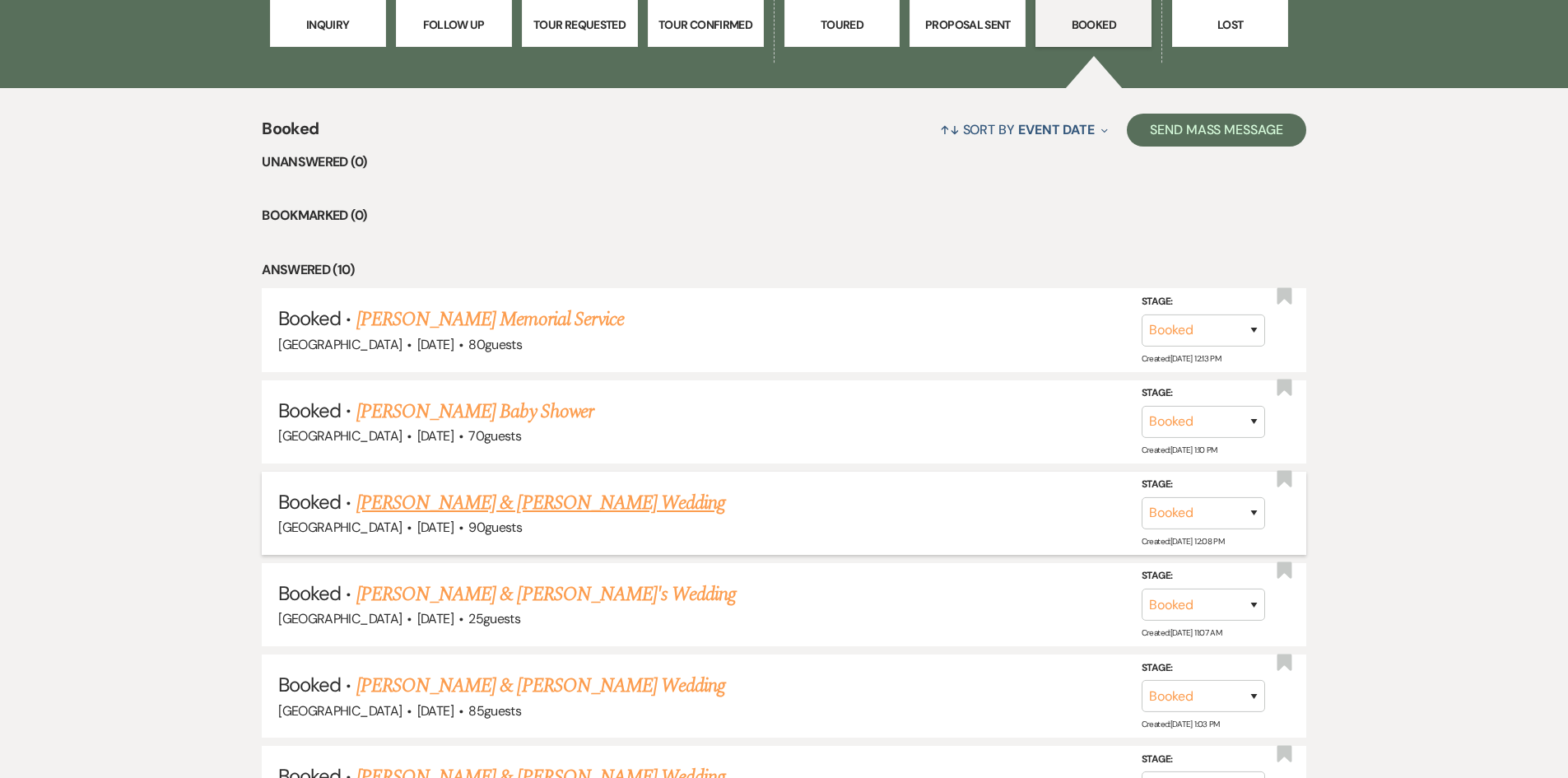
click at [455, 517] on div "[GEOGRAPHIC_DATA] · [DATE] · 90 guests" at bounding box center [784, 528] width 1012 height 22
click at [602, 501] on link "[PERSON_NAME] & [PERSON_NAME] Wedding" at bounding box center [540, 503] width 369 height 29
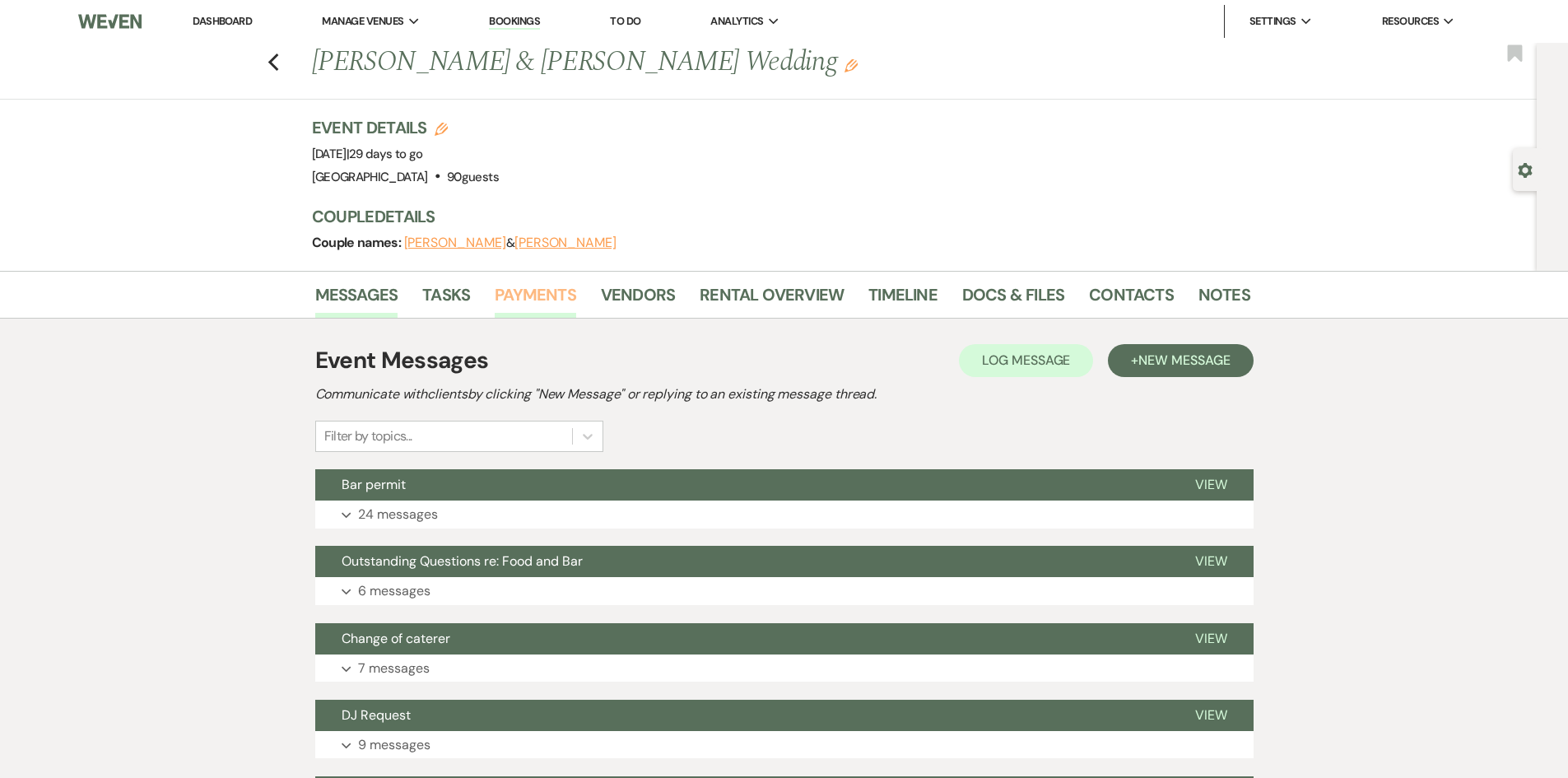
click at [532, 295] on link "Payments" at bounding box center [535, 299] width 82 height 36
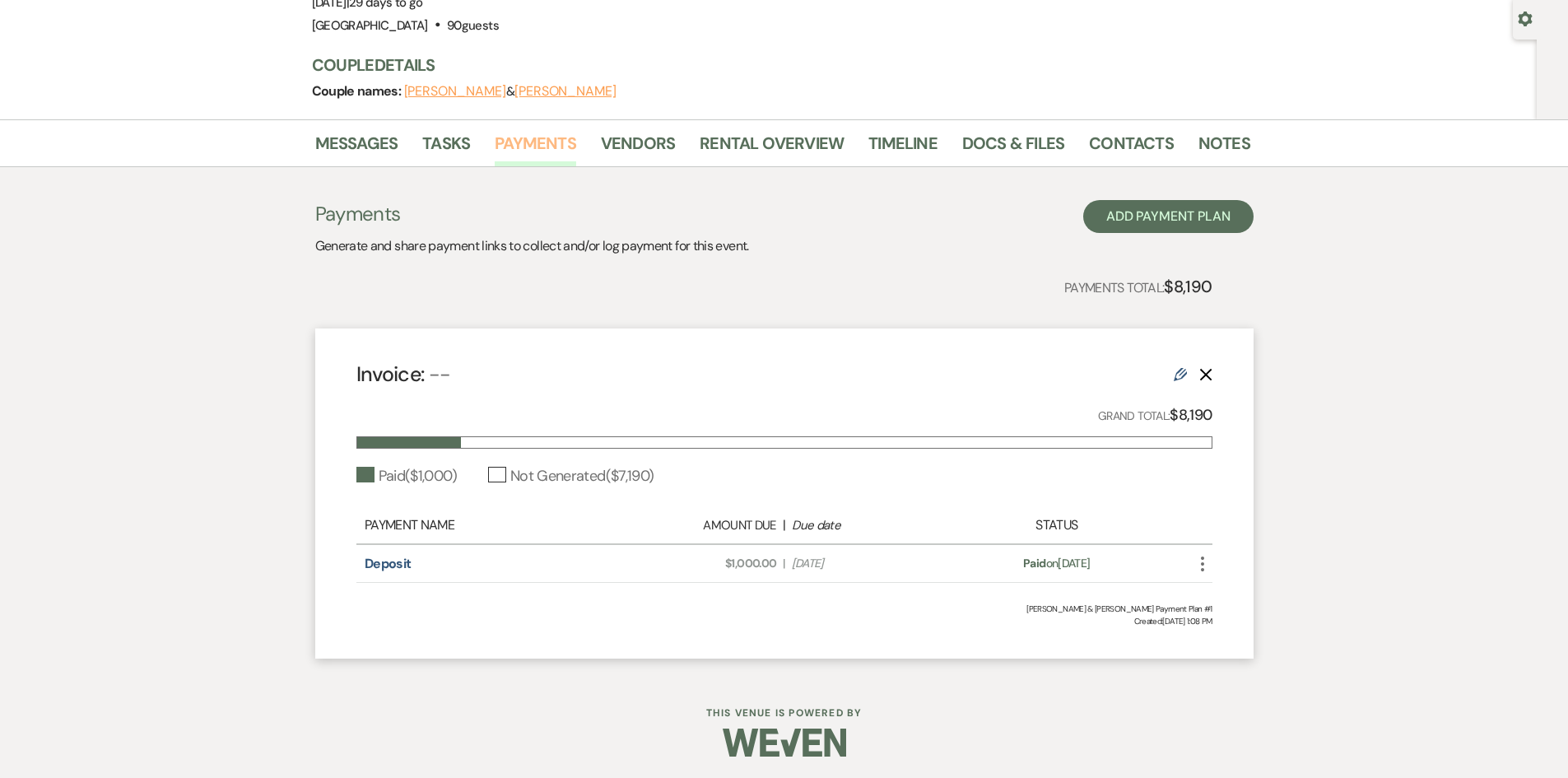
scroll to position [155, 0]
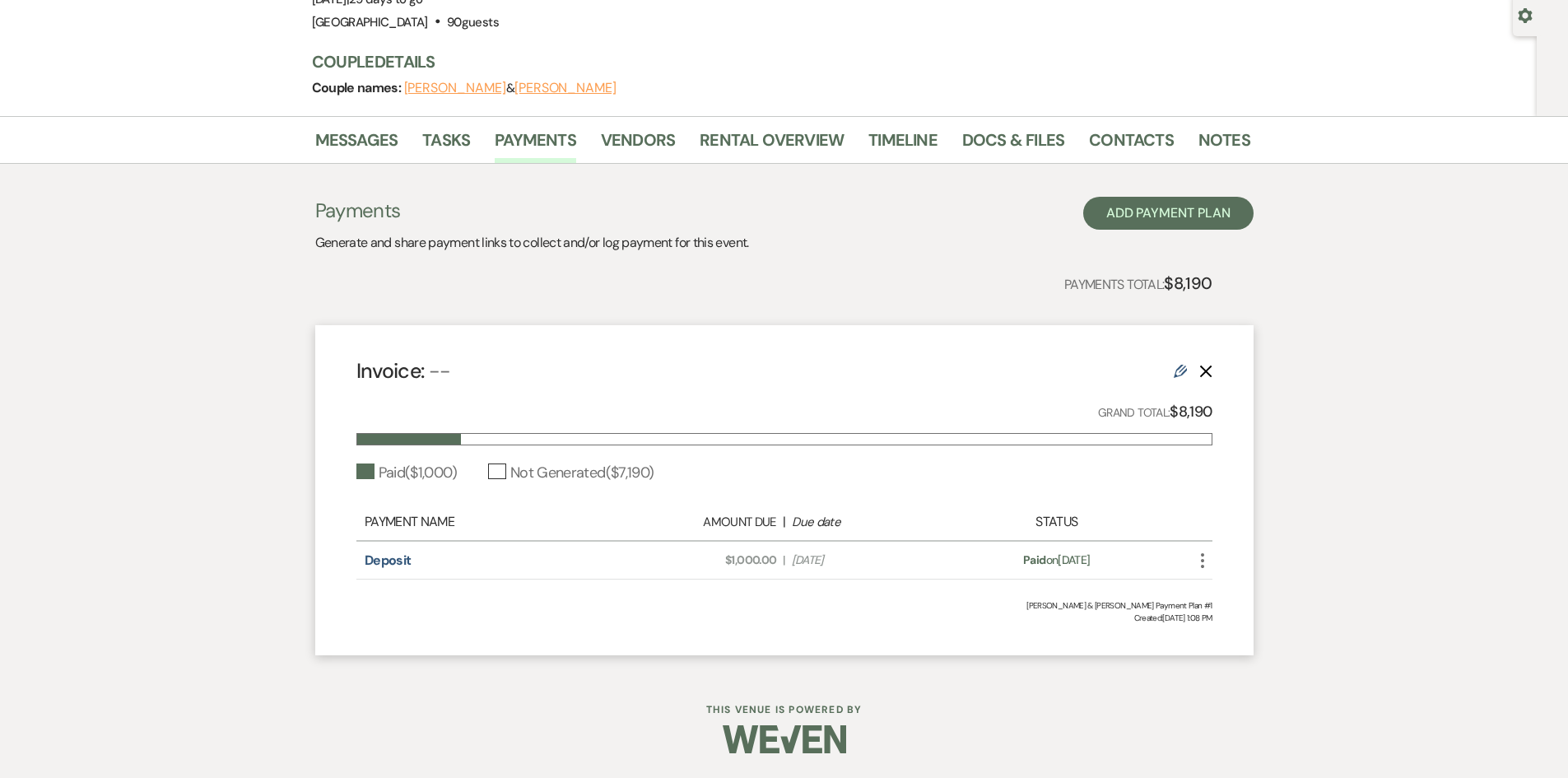
click at [1179, 367] on use at bounding box center [1180, 371] width 13 height 13
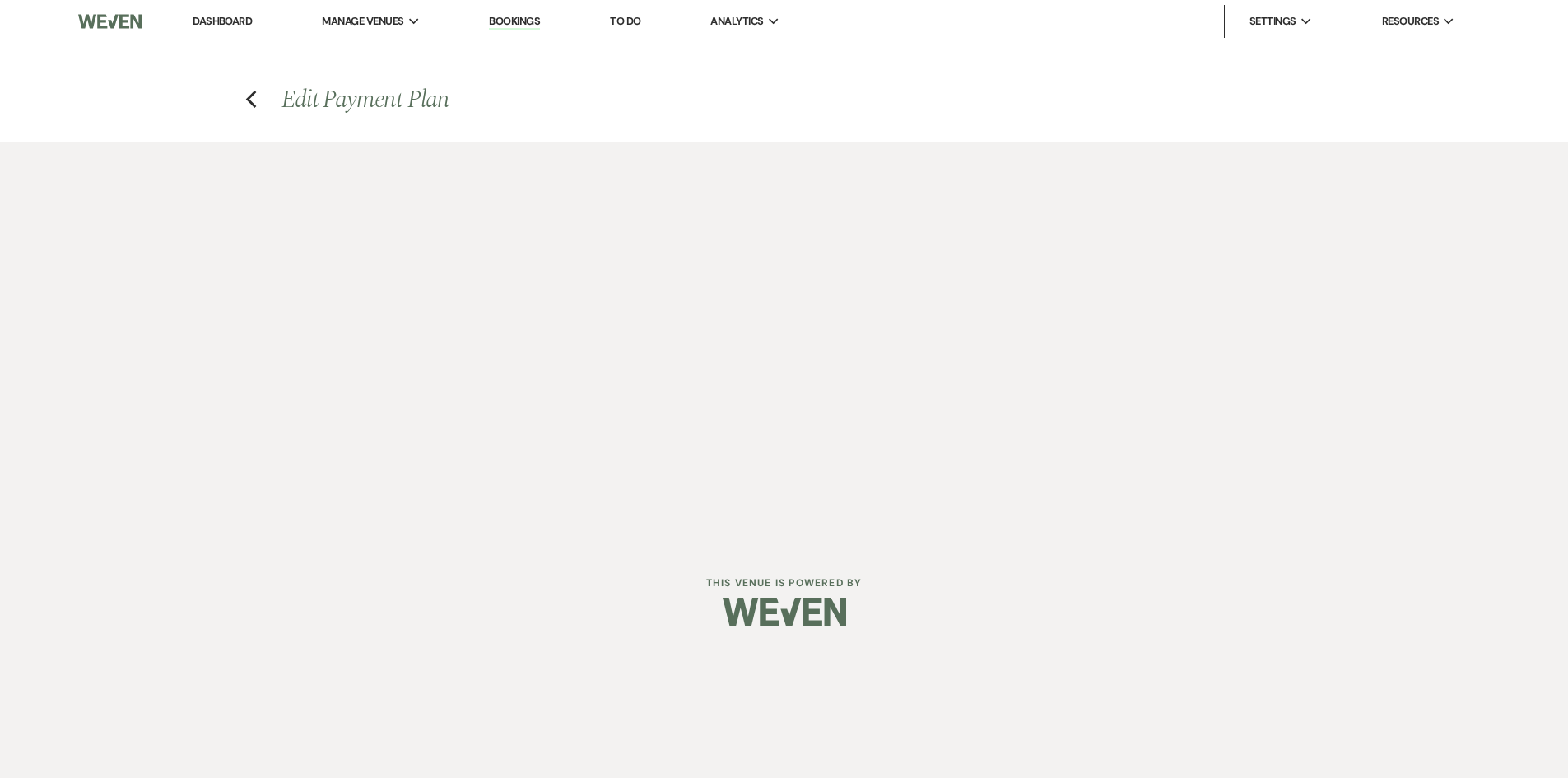
select select "1"
select select "true"
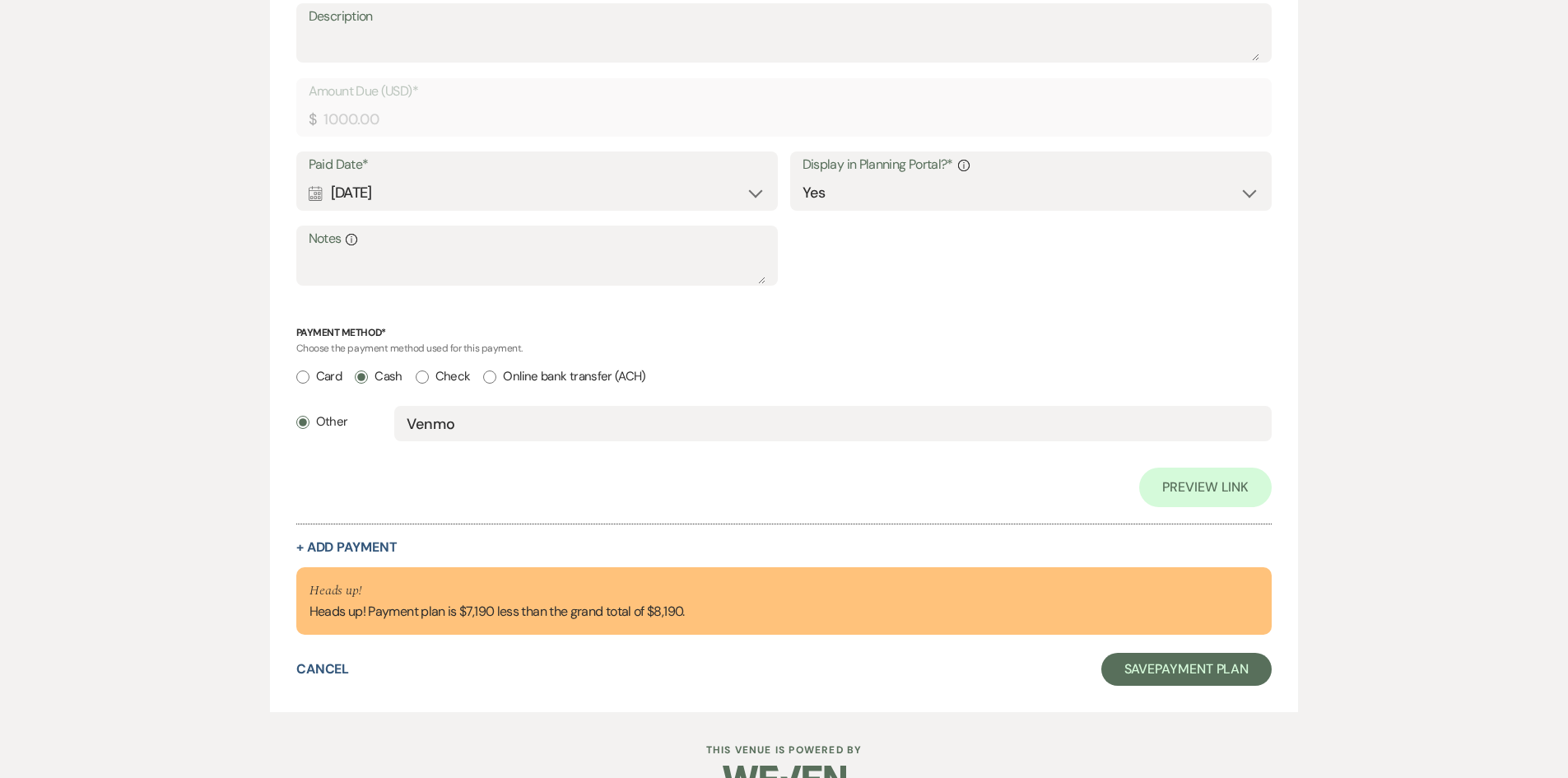
scroll to position [577, 0]
click at [355, 541] on button "+ Add Payment" at bounding box center [347, 546] width 102 height 13
select select "2"
select select "flat"
select select "true"
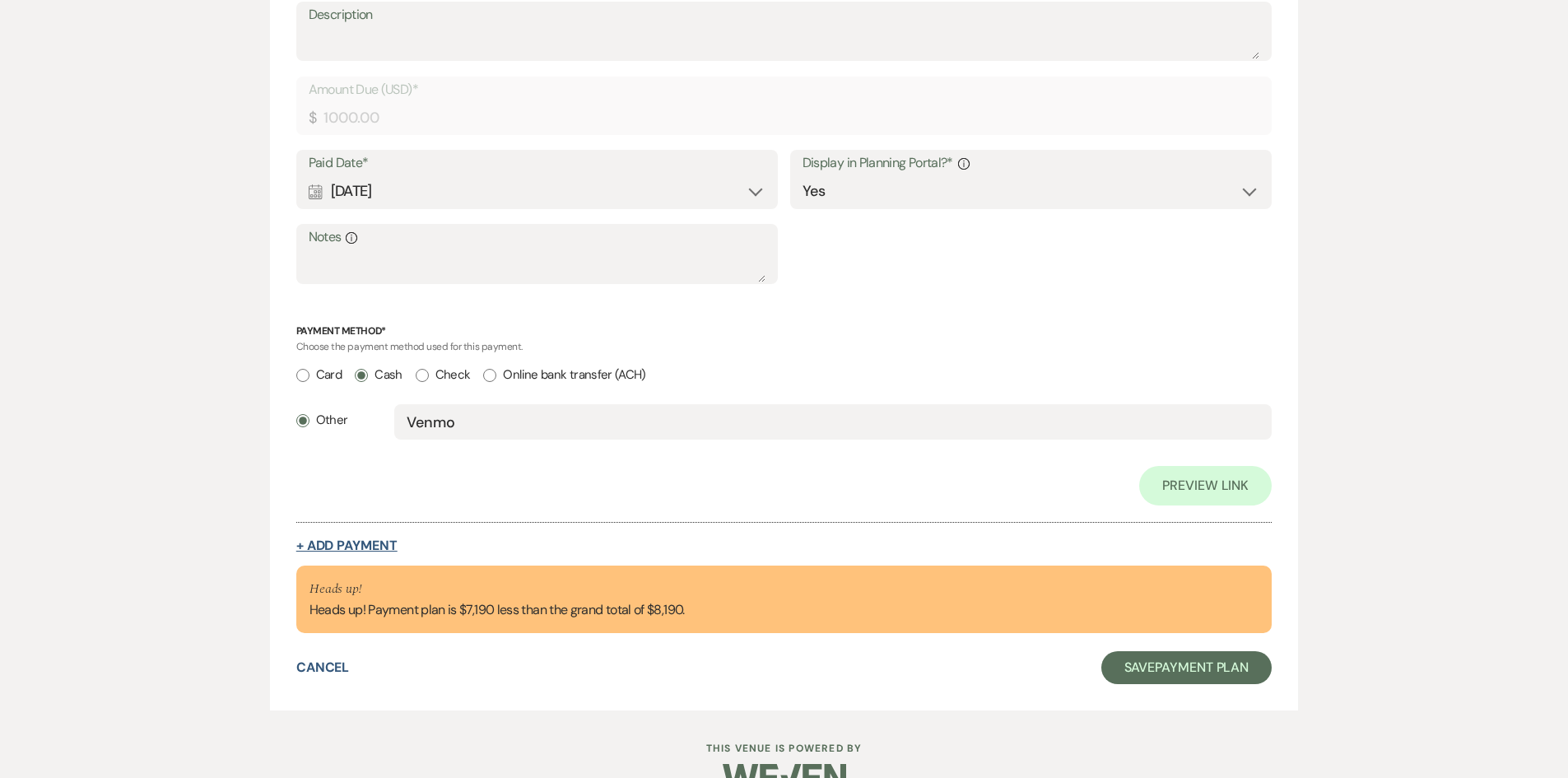
select select "client"
select select "weeks"
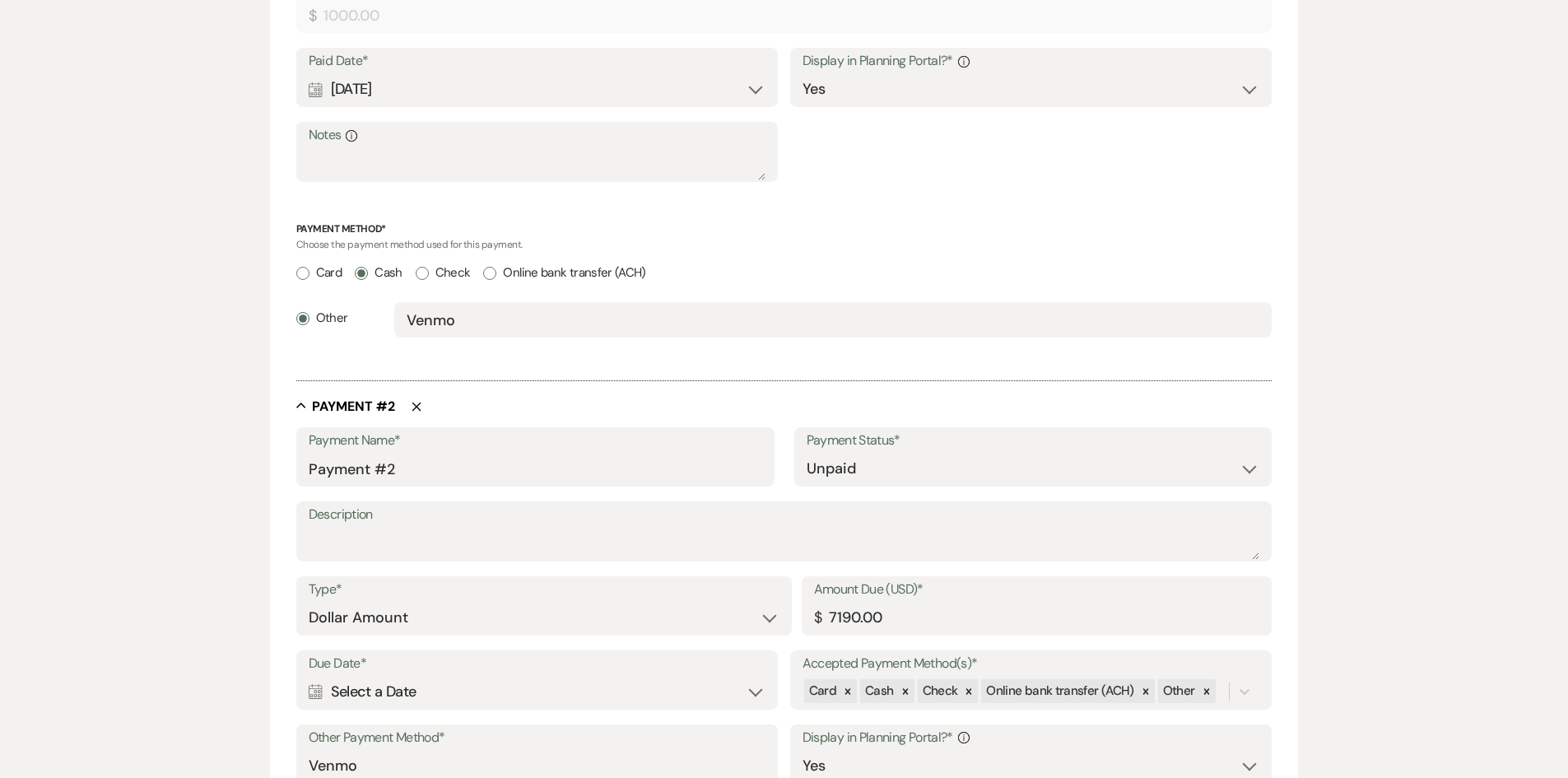
scroll to position [902, 0]
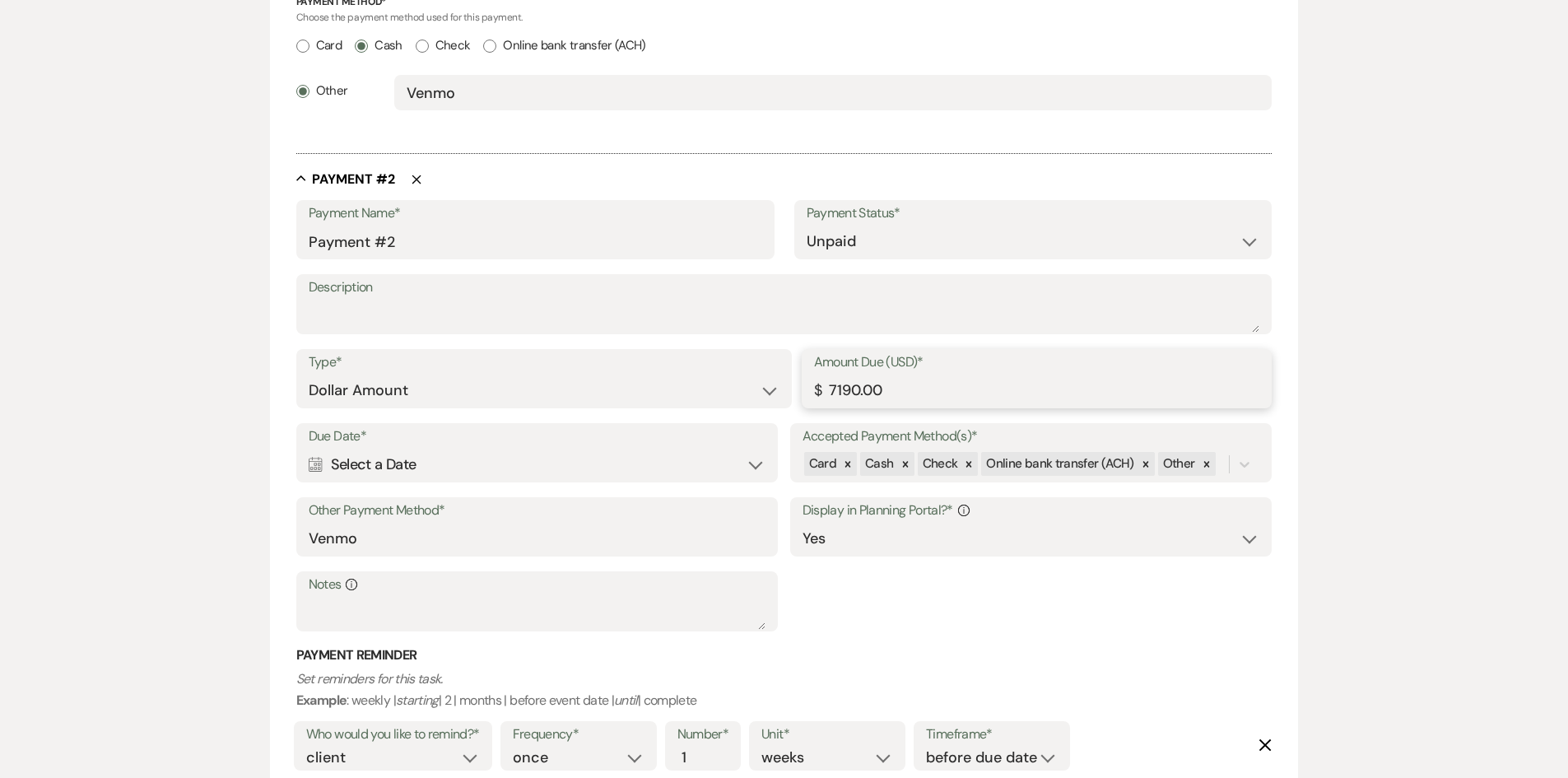
drag, startPoint x: 836, startPoint y: 392, endPoint x: 641, endPoint y: 370, distance: 196.2
click at [664, 370] on div "Type* Dollar Amount Percentage of Grand Total Amount Due (USD)* $ 7190.00" at bounding box center [784, 386] width 977 height 74
type input "3595.00"
click at [851, 243] on select "Paid Unpaid" at bounding box center [1034, 241] width 454 height 32
select select "1"
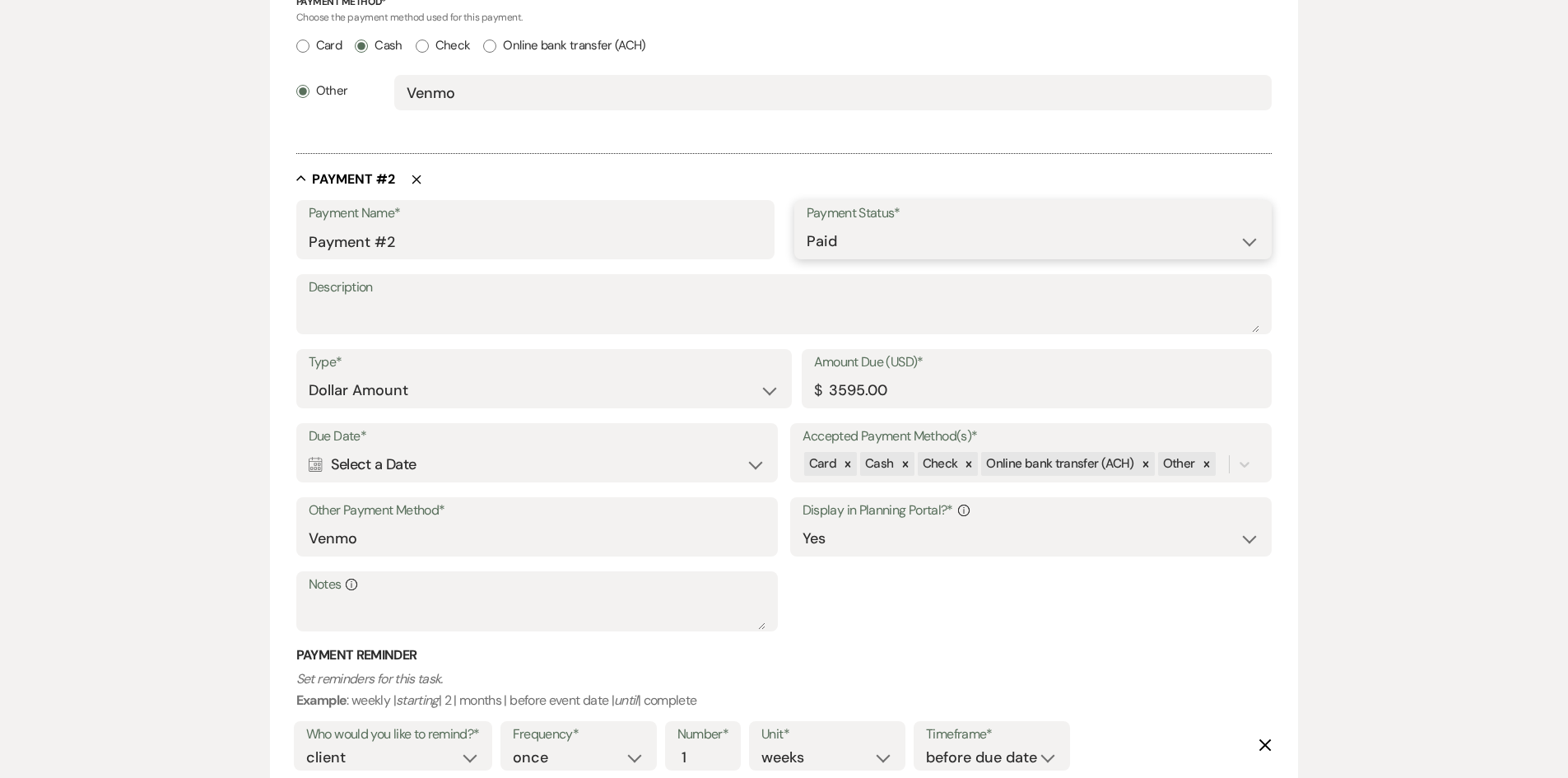
click at [807, 225] on select "Paid Unpaid" at bounding box center [1034, 241] width 454 height 32
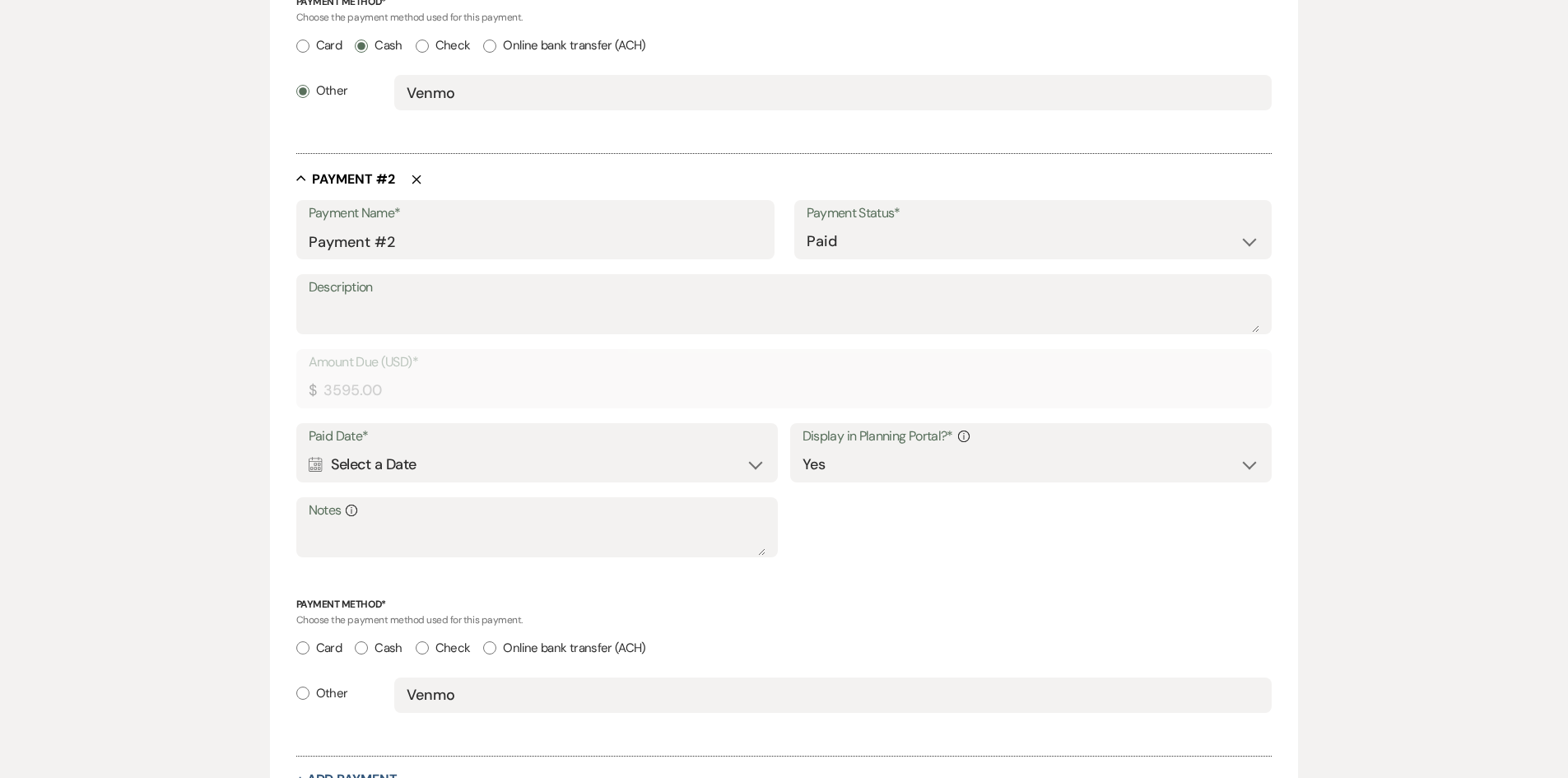
click at [550, 470] on div "Calendar Select a Date Expand" at bounding box center [538, 464] width 458 height 32
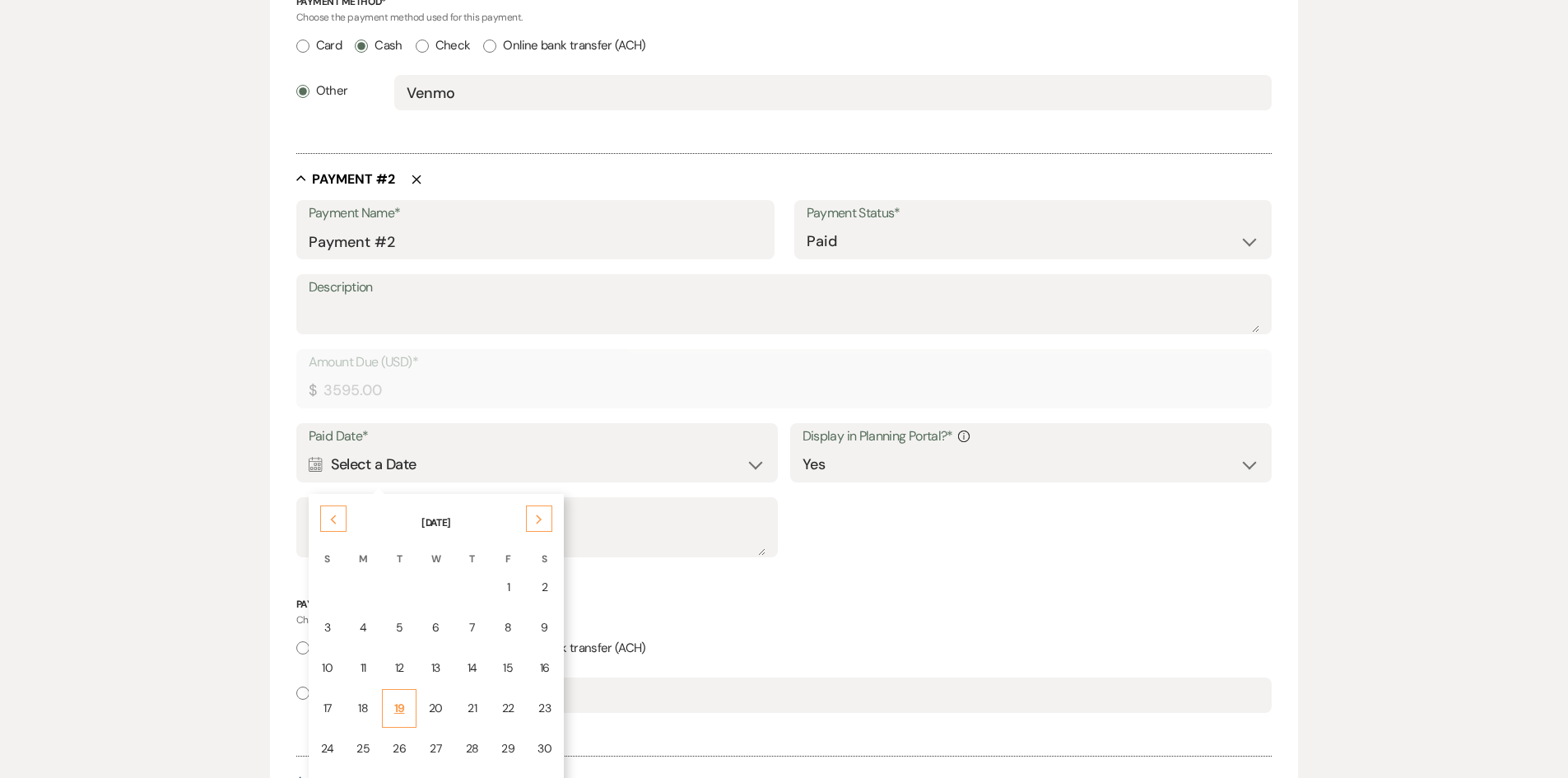
click at [398, 714] on div "19" at bounding box center [398, 708] width 13 height 17
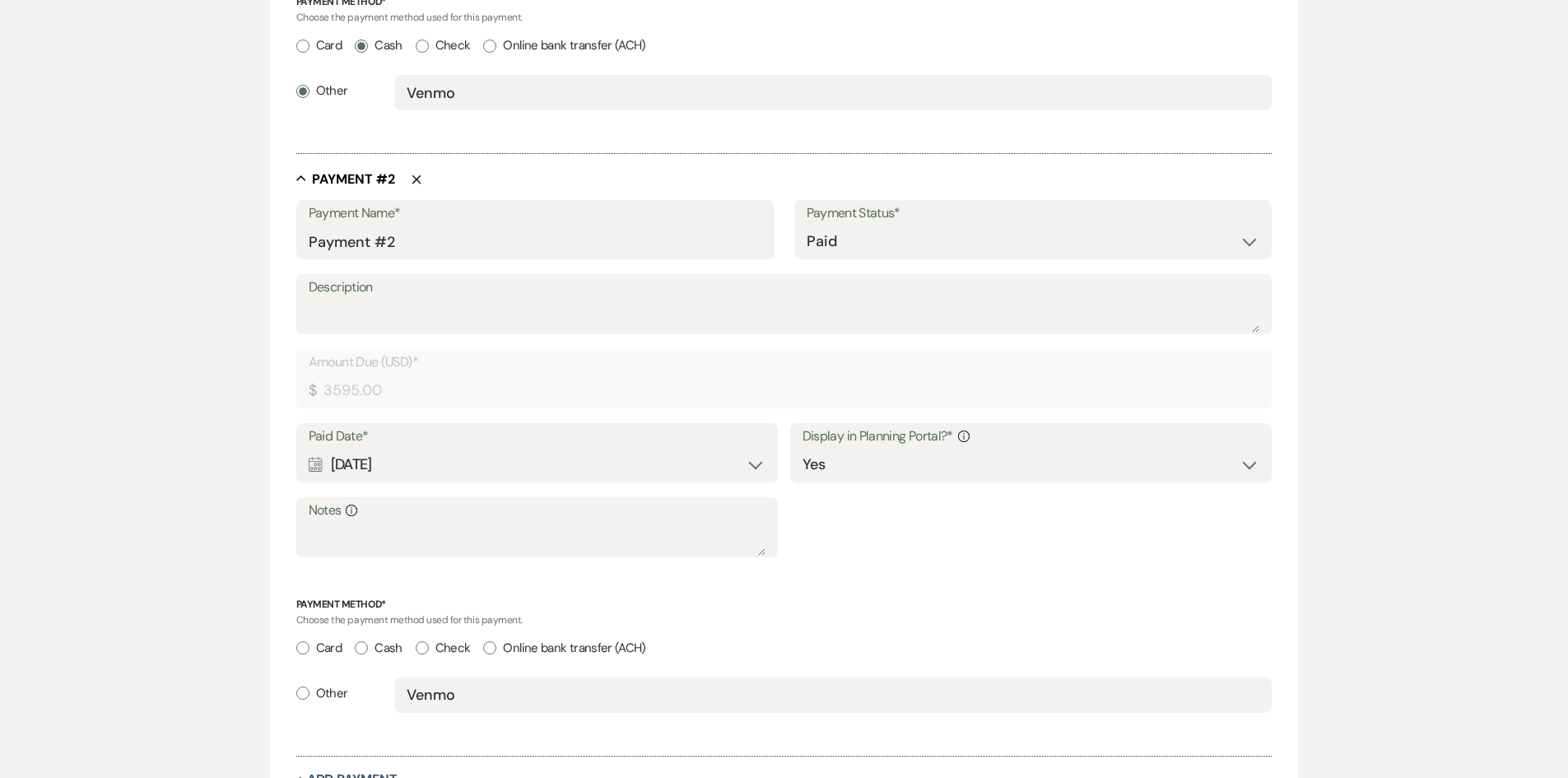
click at [420, 647] on input "Check" at bounding box center [422, 647] width 13 height 13
radio input "true"
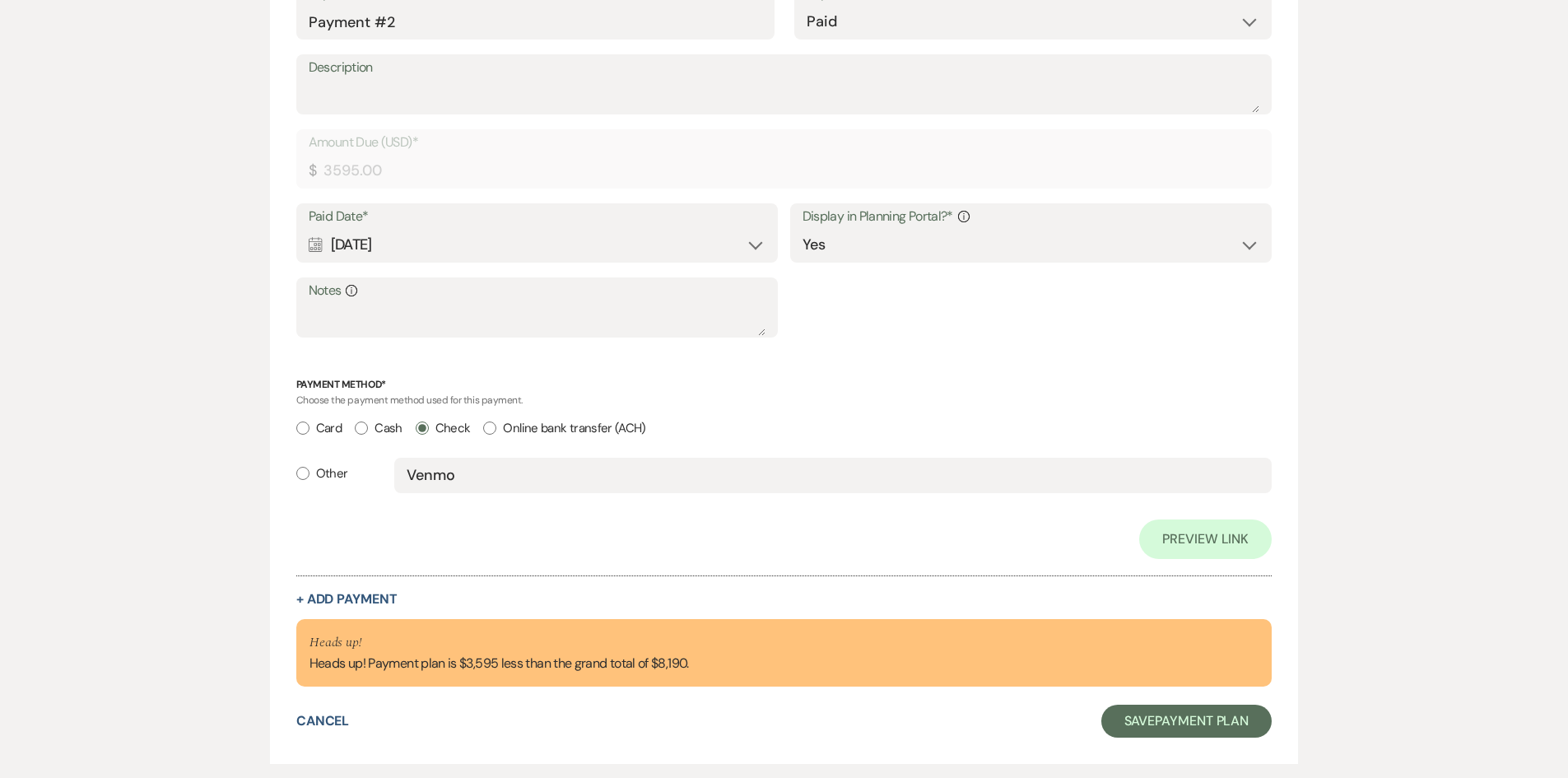
scroll to position [1253, 0]
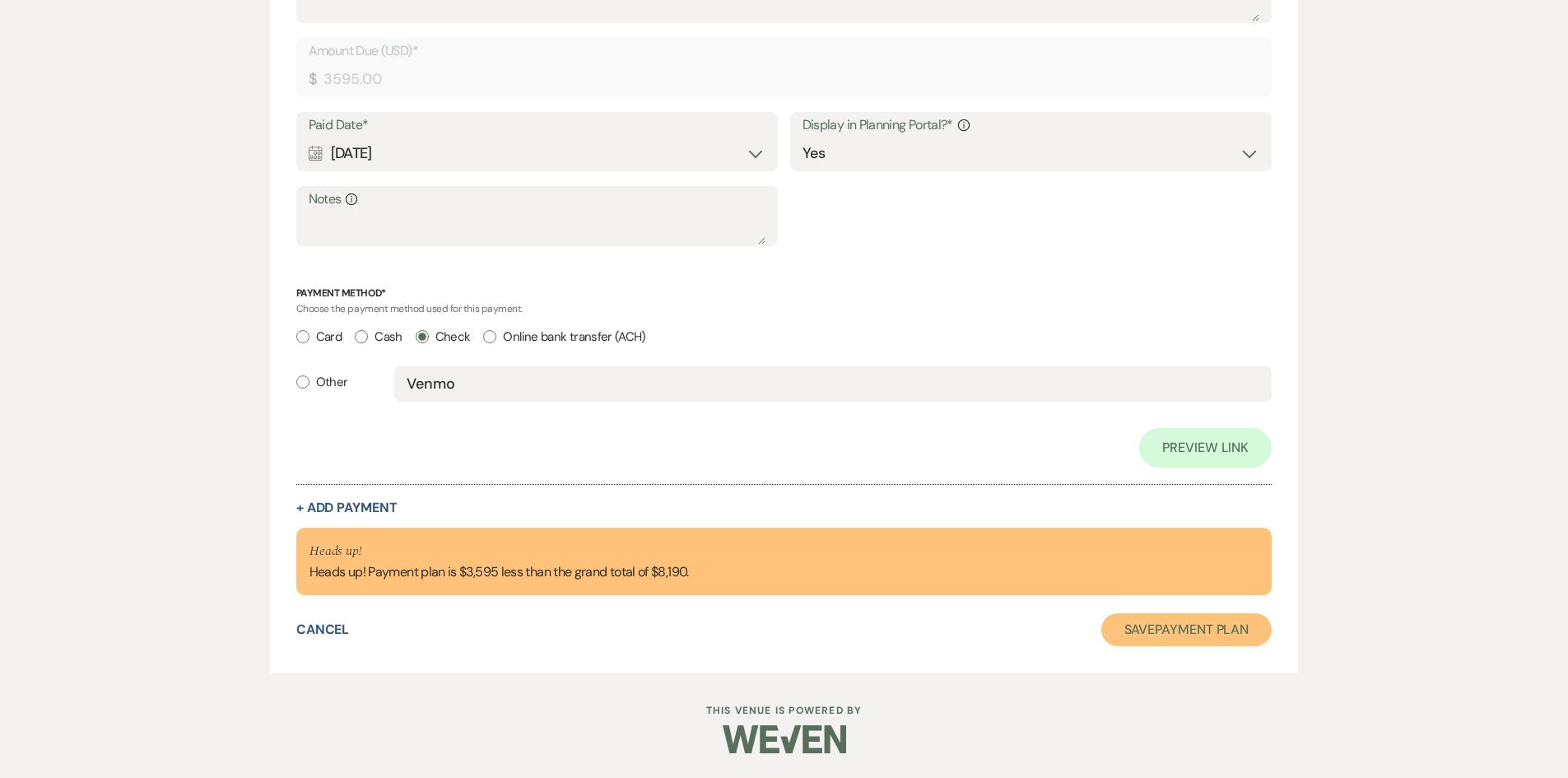
click at [1170, 633] on button "Save Payment Plan" at bounding box center [1187, 630] width 171 height 33
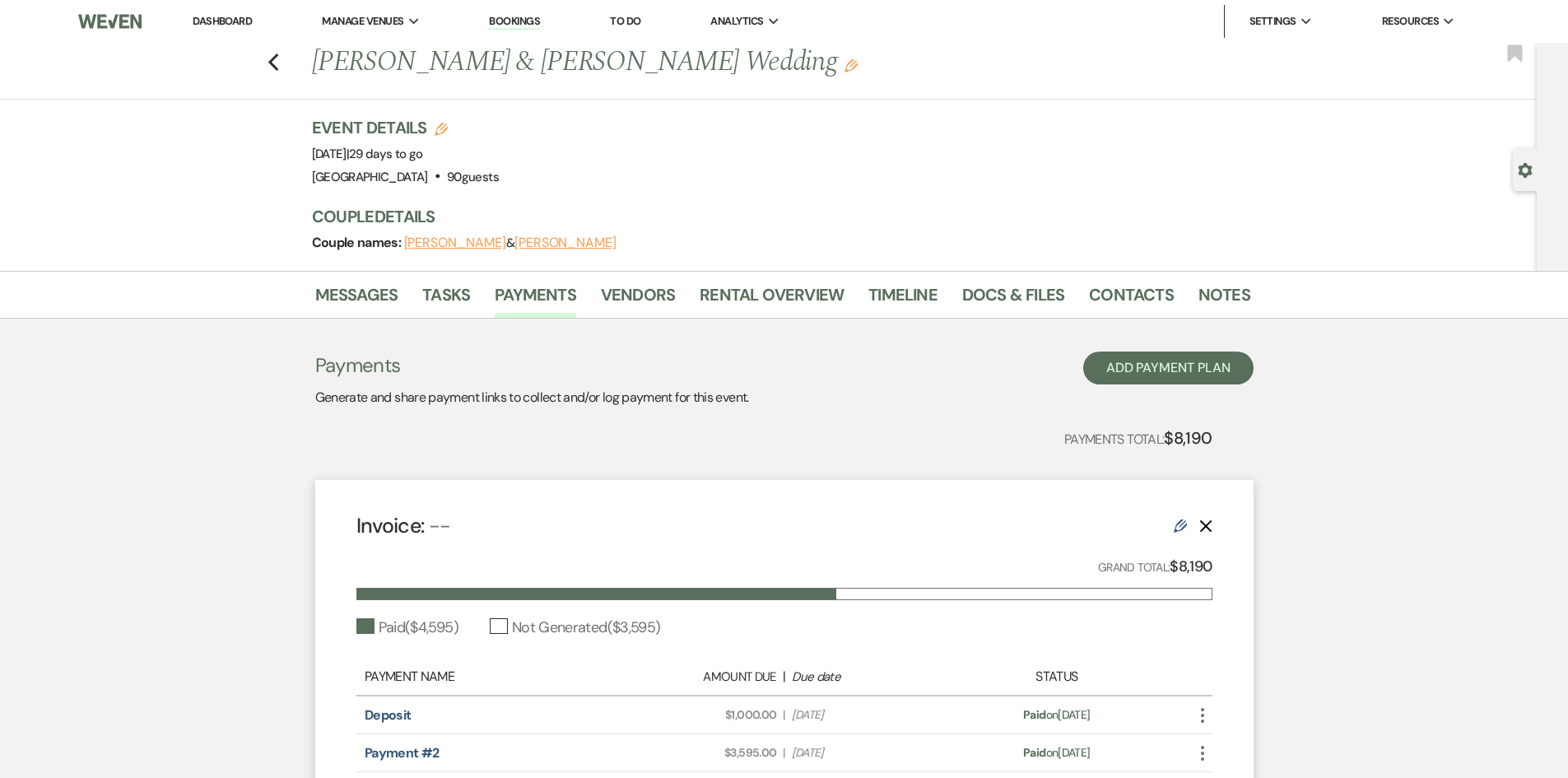
click at [231, 21] on link "Dashboard" at bounding box center [222, 21] width 59 height 14
